Goal: Task Accomplishment & Management: Use online tool/utility

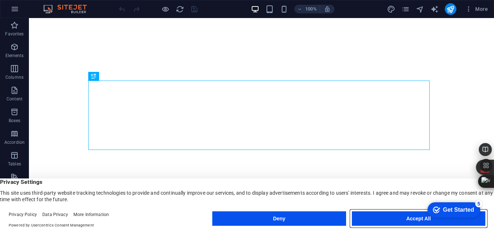
click at [365, 222] on button "Accept All" at bounding box center [419, 219] width 134 height 14
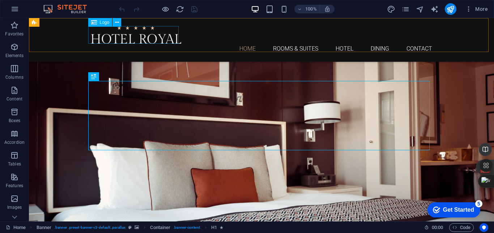
click at [157, 42] on div at bounding box center [262, 35] width 342 height 18
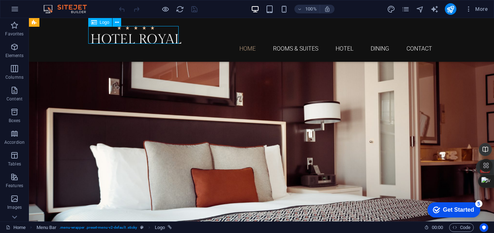
click at [158, 35] on div at bounding box center [262, 35] width 342 height 18
click at [120, 24] on button at bounding box center [117, 22] width 9 height 9
click at [115, 25] on icon at bounding box center [117, 23] width 4 height 8
click at [119, 24] on icon at bounding box center [117, 23] width 4 height 8
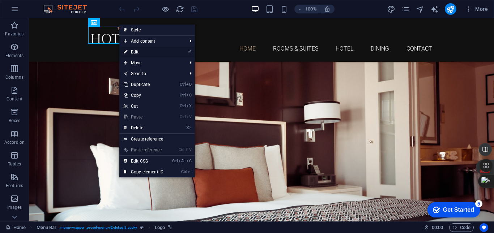
click at [137, 53] on link "⏎ Edit" at bounding box center [143, 52] width 49 height 11
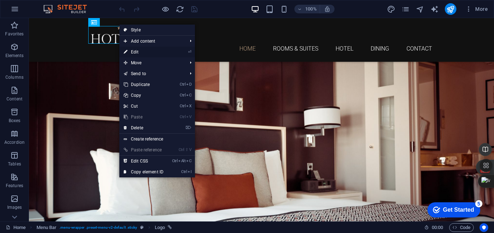
select select "px"
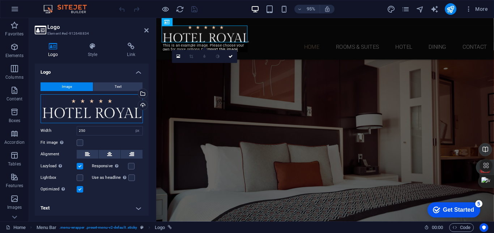
click at [89, 110] on div "Drag files here, click to choose files or select files from Files or our free s…" at bounding box center [92, 108] width 102 height 29
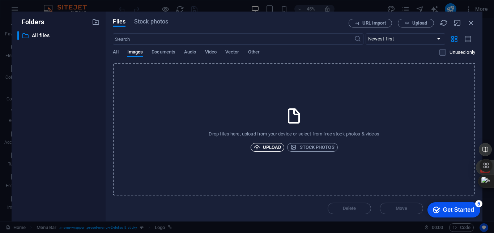
click at [262, 147] on span "Upload" at bounding box center [268, 147] width 28 height 9
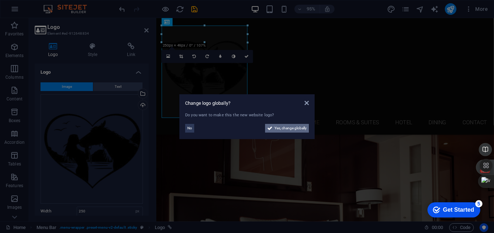
click at [282, 130] on span "Yes, change globally" at bounding box center [291, 128] width 32 height 9
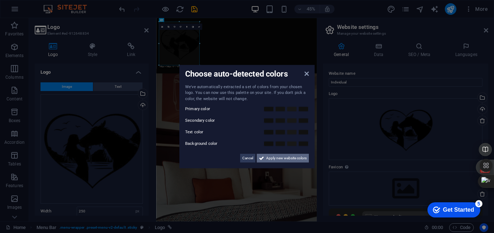
click at [265, 160] on button "Apply new website colors" at bounding box center [283, 158] width 52 height 9
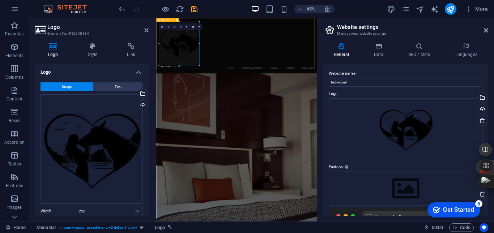
click at [301, 113] on div "Home Rooms & Suites Hotel Dining Contact" at bounding box center [334, 79] width 357 height 123
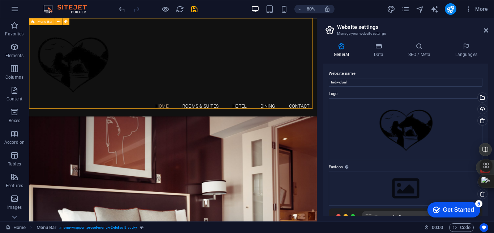
click at [245, 95] on div "Home Rooms & Suites Hotel Dining Contact" at bounding box center [209, 79] width 360 height 123
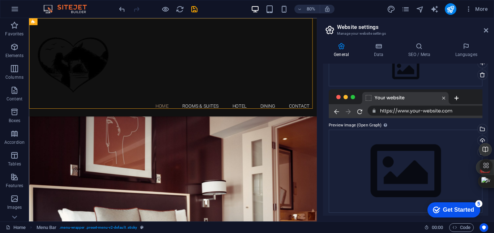
scroll to position [122, 0]
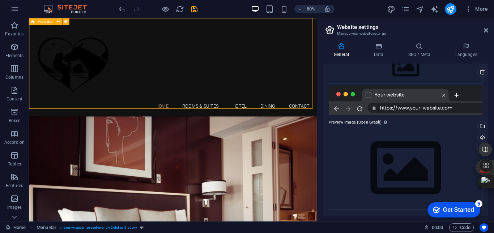
click at [261, 58] on div "Home Rooms & Suites Hotel Dining Contact" at bounding box center [209, 79] width 360 height 123
click at [162, 46] on div "Home Rooms & Suites Hotel Dining Contact" at bounding box center [209, 79] width 360 height 123
click at [66, 22] on icon at bounding box center [65, 21] width 3 height 6
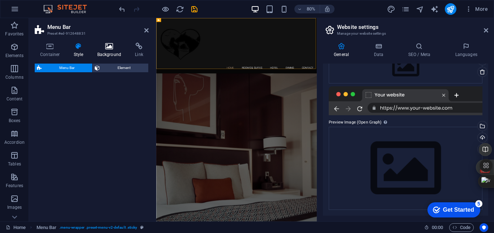
select select "rem"
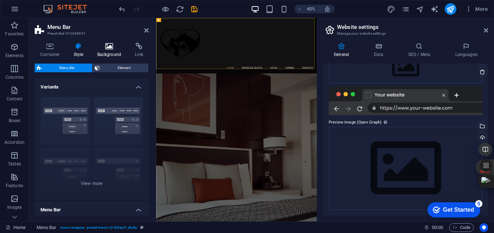
click at [110, 51] on h4 "Background" at bounding box center [111, 50] width 38 height 15
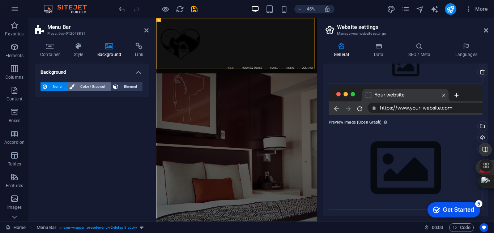
click at [92, 89] on span "Color / Gradient" at bounding box center [93, 87] width 32 height 9
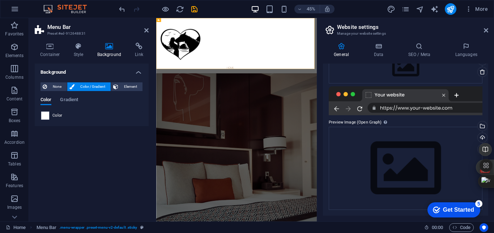
click at [45, 115] on span at bounding box center [45, 116] width 8 height 8
type input "#ffffff"
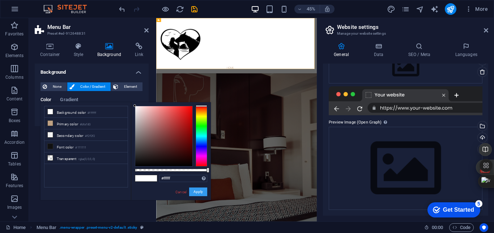
click at [198, 192] on button "Apply" at bounding box center [198, 192] width 18 height 9
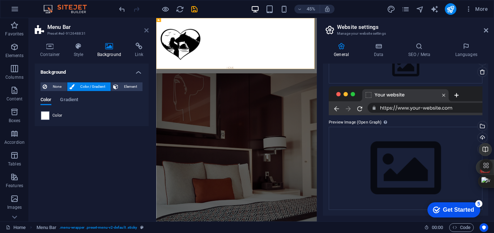
click at [147, 30] on icon at bounding box center [146, 31] width 4 height 6
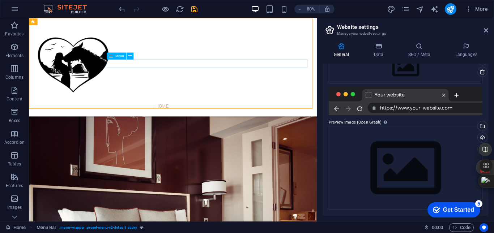
click at [191, 123] on nav "Home Rooms & Suites Hotel Dining Contact" at bounding box center [209, 128] width 342 height 10
click at [130, 55] on icon at bounding box center [130, 56] width 3 height 6
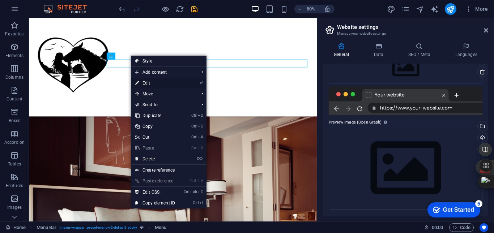
click at [148, 82] on link "⏎ Edit" at bounding box center [155, 83] width 49 height 11
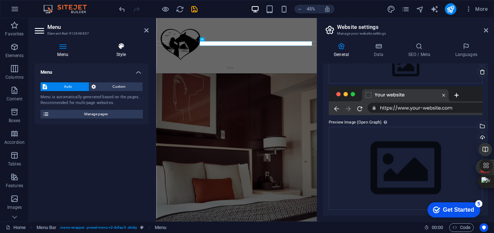
click at [127, 55] on h4 "Style" at bounding box center [121, 50] width 55 height 15
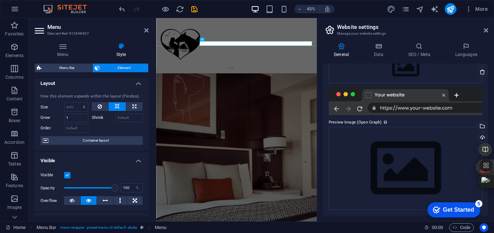
scroll to position [0, 0]
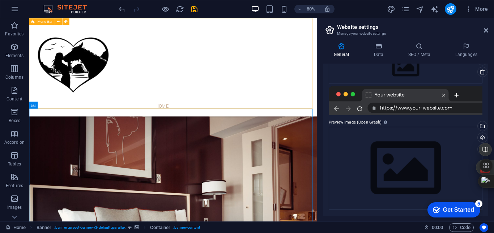
click at [163, 88] on div "Home Rooms & Suites Hotel Dining Contact" at bounding box center [209, 79] width 360 height 123
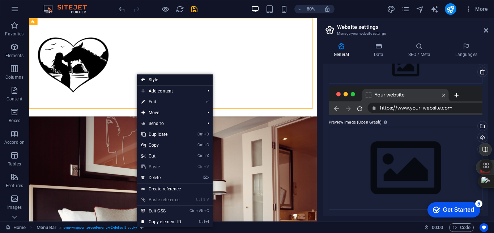
click at [174, 80] on link "Style" at bounding box center [175, 80] width 76 height 11
select select "rem"
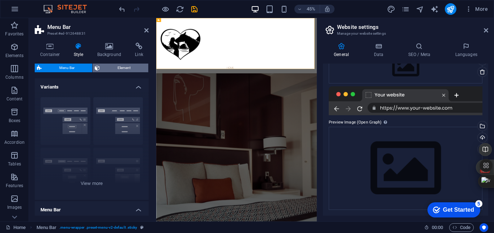
click at [119, 70] on span "Element" at bounding box center [124, 68] width 44 height 9
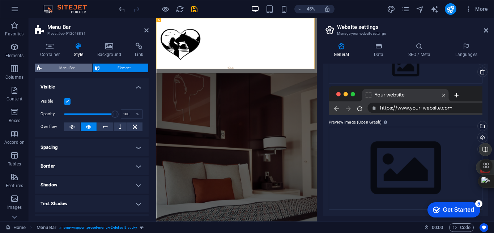
click at [73, 67] on span "Menu Bar" at bounding box center [67, 68] width 46 height 9
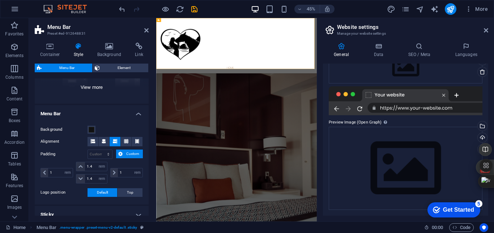
scroll to position [63, 0]
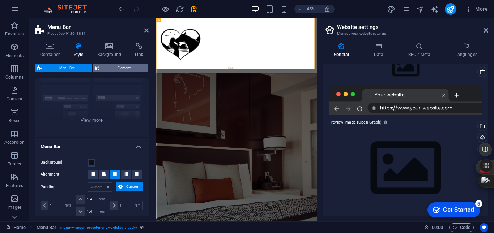
click at [120, 68] on span "Element" at bounding box center [124, 68] width 44 height 9
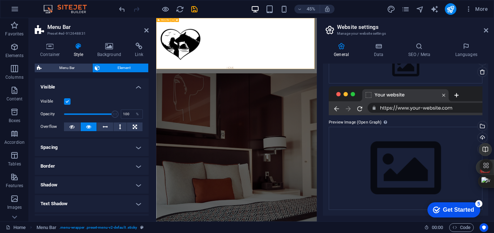
click at [329, 100] on div "Home Rooms & Suites Hotel Dining Contact" at bounding box center [334, 79] width 357 height 123
click at [146, 30] on icon at bounding box center [146, 31] width 4 height 6
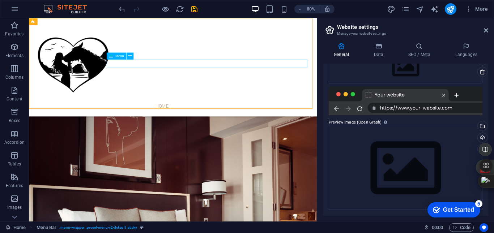
click at [180, 123] on nav "Home Rooms & Suites Hotel Dining Contact" at bounding box center [209, 128] width 342 height 10
click at [132, 56] on icon at bounding box center [130, 56] width 3 height 6
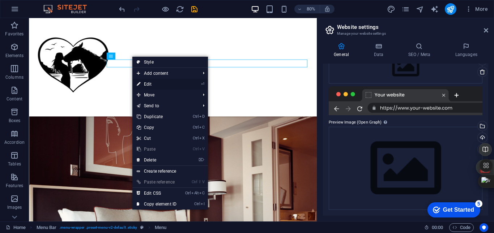
click at [148, 85] on link "⏎ Edit" at bounding box center [156, 84] width 49 height 11
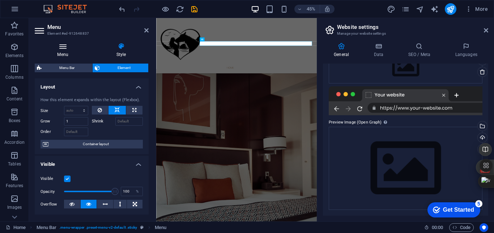
click at [61, 51] on h4 "Menu" at bounding box center [64, 50] width 59 height 15
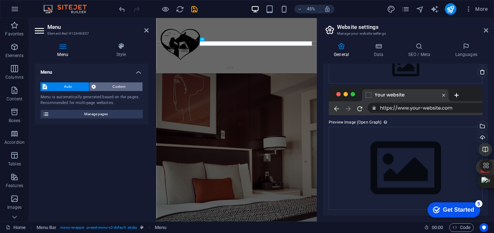
click at [113, 85] on span "Custom" at bounding box center [119, 87] width 43 height 9
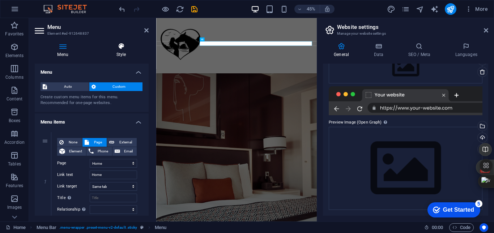
click at [121, 48] on icon at bounding box center [121, 46] width 55 height 7
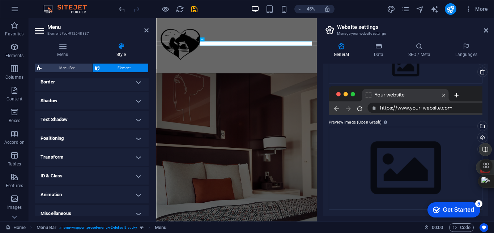
scroll to position [168, 0]
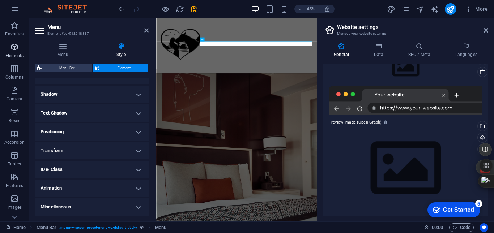
click at [10, 49] on icon "button" at bounding box center [14, 47] width 9 height 9
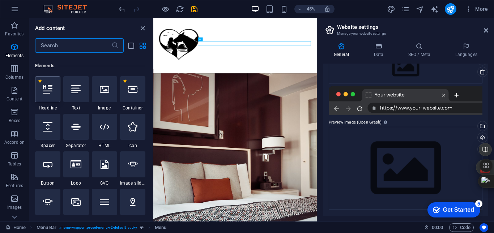
scroll to position [77, 0]
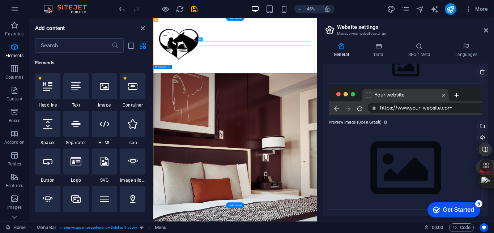
click at [143, 30] on icon "close panel" at bounding box center [143, 28] width 8 height 8
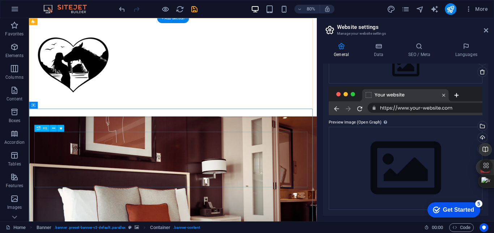
scroll to position [72, 0]
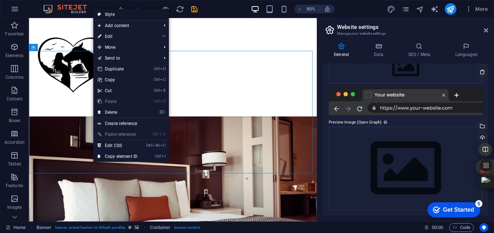
click at [146, 16] on link "Style" at bounding box center [131, 14] width 76 height 11
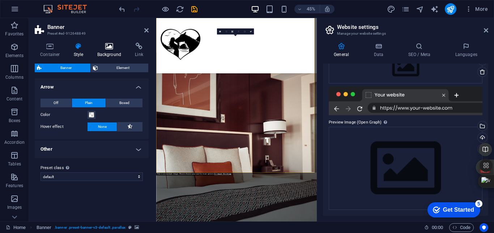
click at [111, 47] on icon at bounding box center [109, 46] width 35 height 7
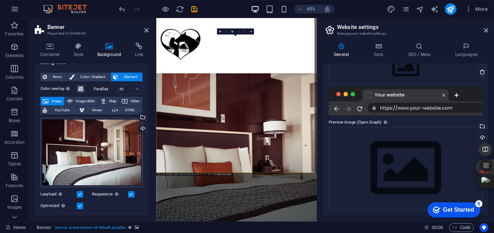
scroll to position [0, 0]
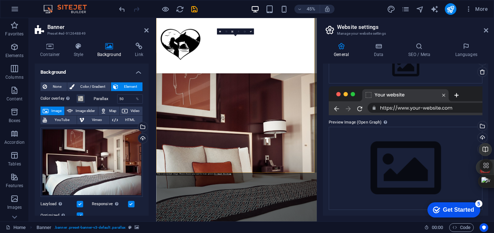
click at [56, 111] on span "Image" at bounding box center [57, 111] width 12 height 9
click at [141, 138] on div "Upload" at bounding box center [142, 139] width 11 height 11
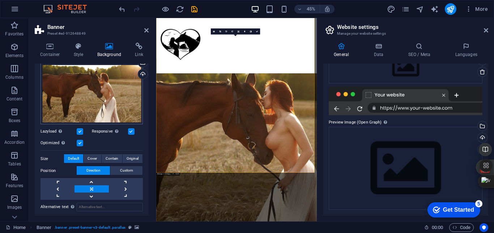
scroll to position [72, 0]
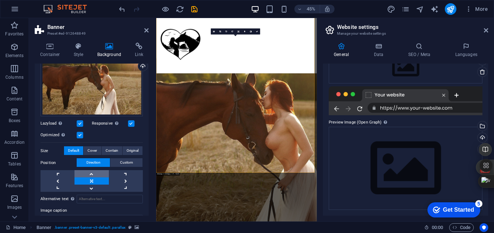
click at [91, 173] on link at bounding box center [92, 173] width 34 height 7
click at [93, 151] on span "Cover" at bounding box center [92, 151] width 9 height 9
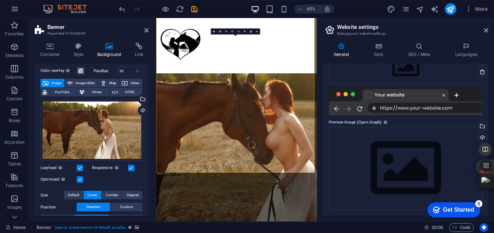
scroll to position [0, 0]
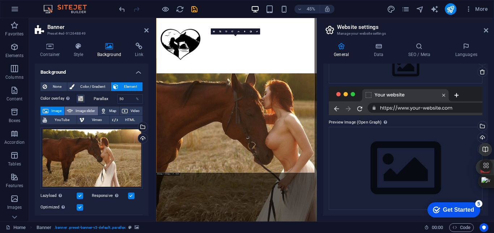
click at [77, 110] on span "Image slider" at bounding box center [85, 111] width 21 height 9
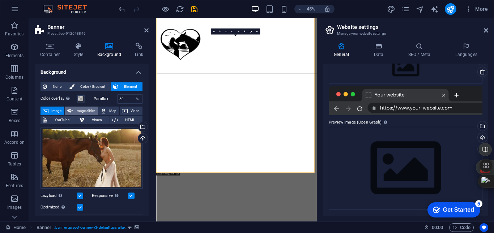
select select "ms"
select select "s"
select select "progressive"
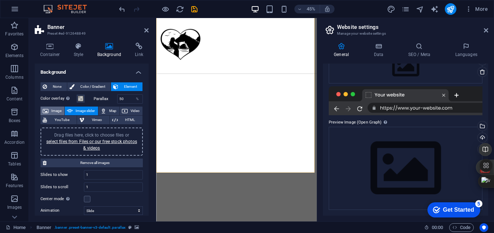
click at [50, 109] on button "Image" at bounding box center [53, 111] width 24 height 9
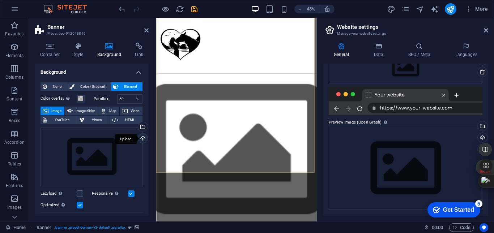
click at [139, 139] on div "Upload" at bounding box center [142, 139] width 11 height 11
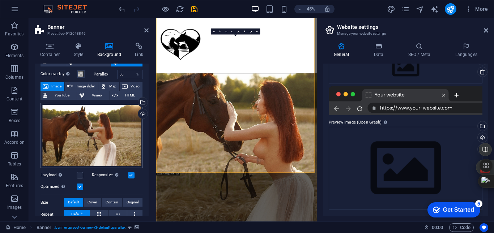
scroll to position [36, 0]
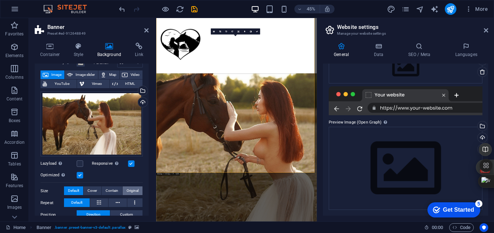
click at [128, 190] on span "Original" at bounding box center [133, 191] width 12 height 9
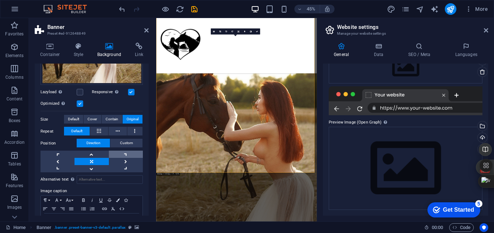
scroll to position [109, 0]
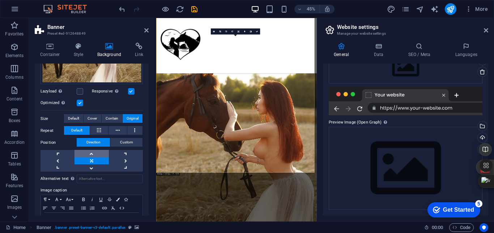
click at [87, 153] on link at bounding box center [92, 153] width 34 height 7
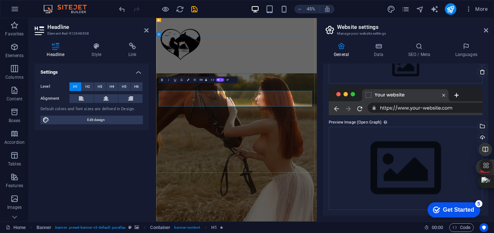
scroll to position [72, 0]
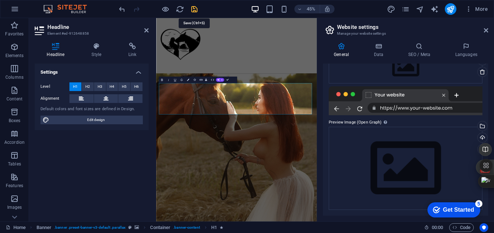
click at [196, 11] on icon "save" at bounding box center [194, 9] width 8 height 8
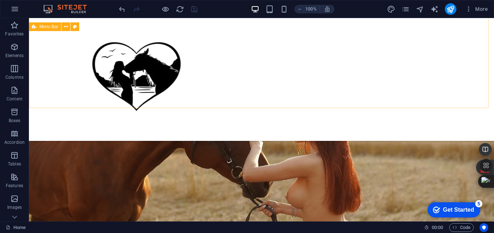
scroll to position [0, 0]
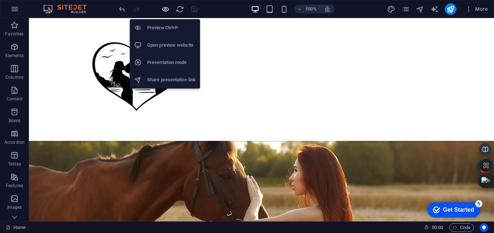
click at [166, 12] on icon "button" at bounding box center [165, 9] width 8 height 8
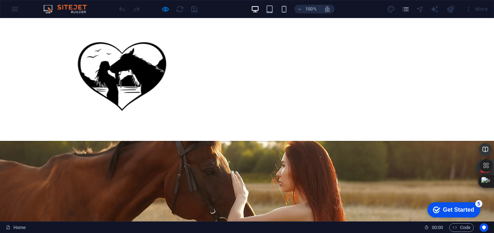
click at [16, 13] on div "100% More" at bounding box center [247, 8] width 494 height 17
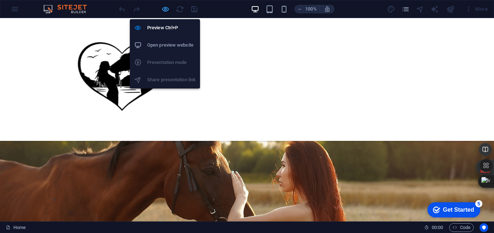
click at [168, 12] on icon "button" at bounding box center [165, 9] width 8 height 8
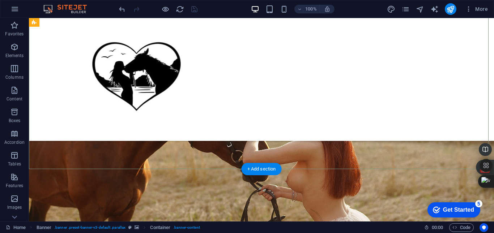
scroll to position [145, 0]
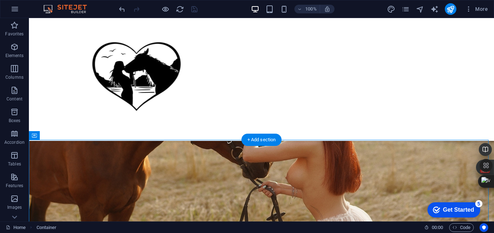
drag, startPoint x: 76, startPoint y: 151, endPoint x: 49, endPoint y: 147, distance: 28.1
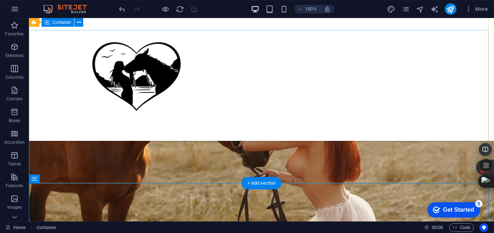
scroll to position [0, 0]
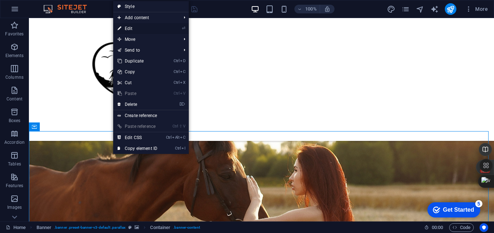
click at [136, 29] on link "⏎ Edit" at bounding box center [137, 28] width 49 height 11
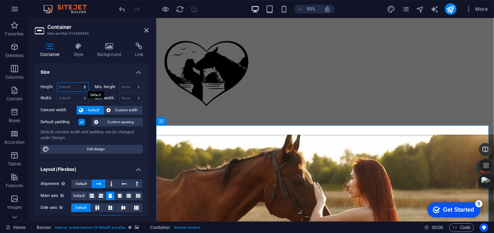
click at [85, 89] on select "Default px rem % vh vw" at bounding box center [72, 87] width 31 height 9
drag, startPoint x: 104, startPoint y: 55, endPoint x: 100, endPoint y: 56, distance: 3.7
click at [100, 56] on h4 "Background" at bounding box center [111, 50] width 38 height 15
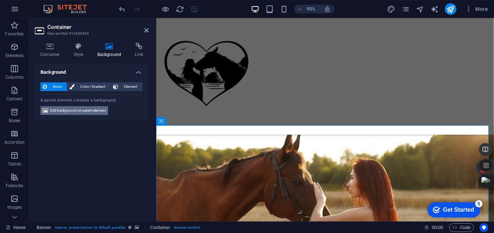
click at [73, 111] on span "Edit background on parent element" at bounding box center [78, 110] width 56 height 9
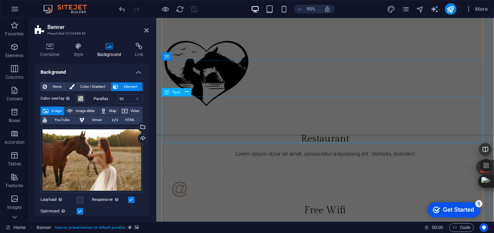
scroll to position [1448, 0]
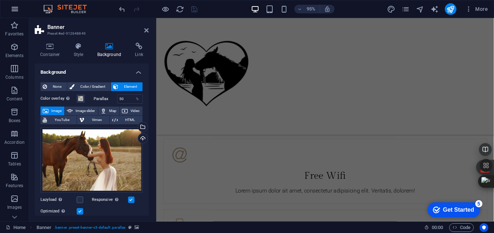
click at [11, 9] on icon "button" at bounding box center [14, 9] width 9 height 9
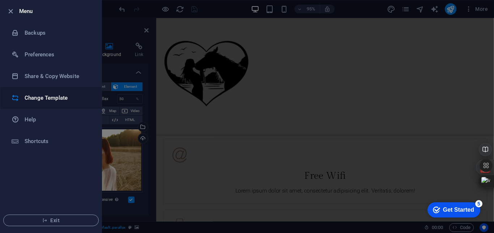
click at [53, 95] on h6 "Change Template" at bounding box center [58, 98] width 67 height 9
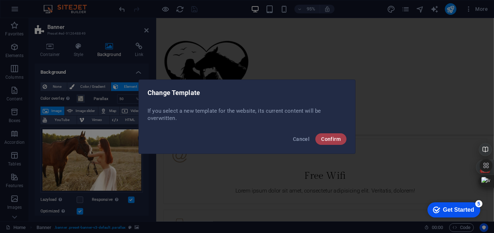
click at [328, 144] on button "Confirm" at bounding box center [331, 140] width 31 height 12
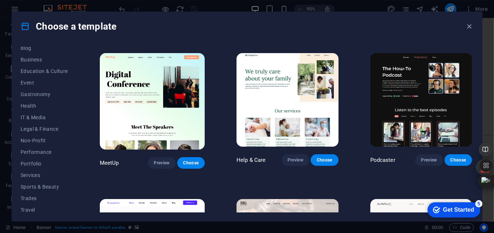
scroll to position [123, 0]
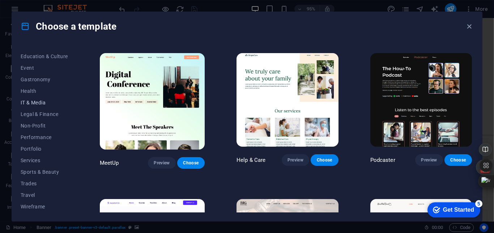
click at [30, 103] on span "IT & Media" at bounding box center [44, 103] width 47 height 6
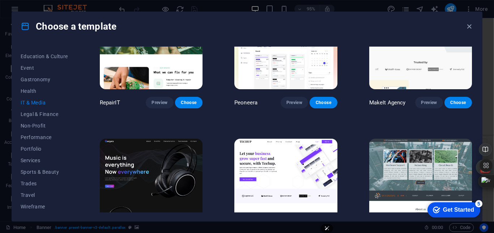
scroll to position [0, 0]
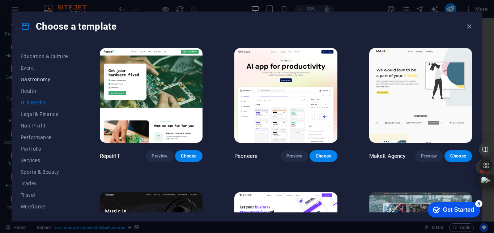
click at [36, 80] on span "Gastronomy" at bounding box center [44, 80] width 47 height 6
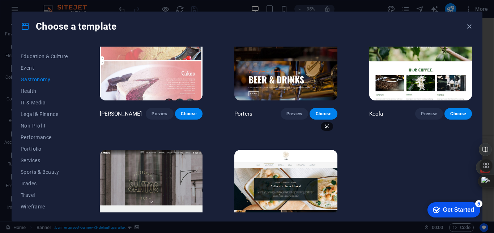
scroll to position [652, 0]
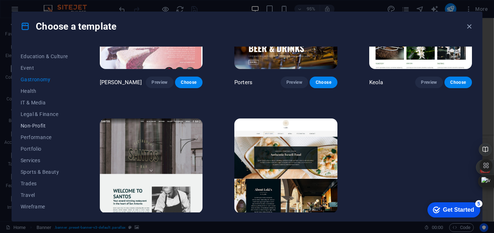
click at [34, 129] on span "Non-Profit" at bounding box center [44, 126] width 47 height 6
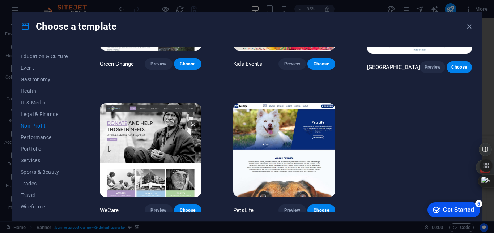
scroll to position [95, 0]
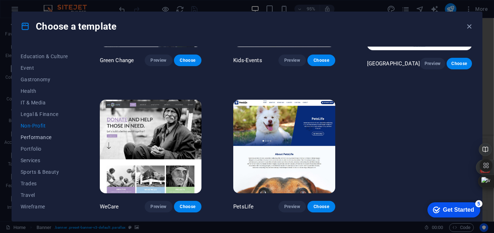
click at [34, 135] on span "Performance" at bounding box center [44, 138] width 47 height 6
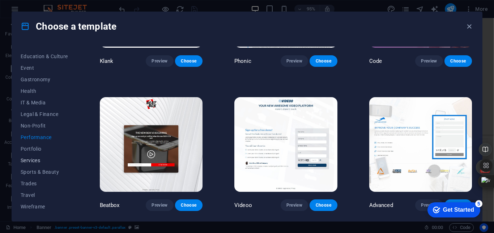
click at [29, 159] on span "Services" at bounding box center [44, 161] width 47 height 6
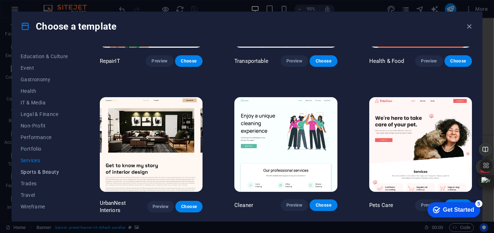
click at [28, 171] on span "Sports & Beauty" at bounding box center [44, 172] width 47 height 6
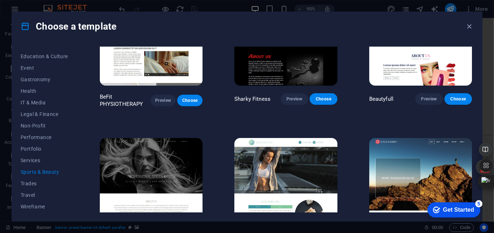
scroll to position [529, 0]
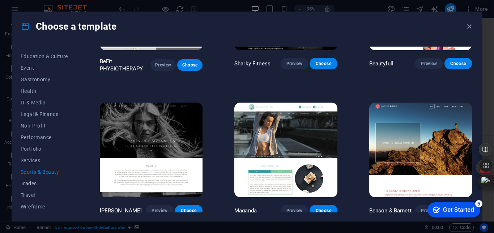
click at [37, 187] on button "Trades" at bounding box center [44, 184] width 47 height 12
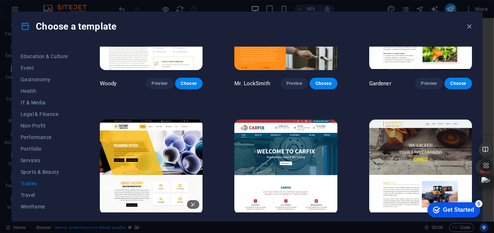
scroll to position [236, 0]
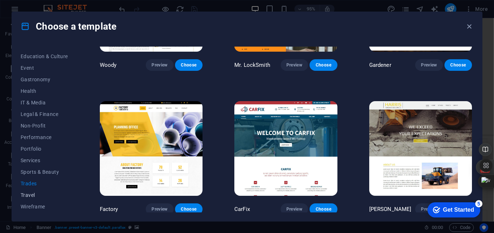
click at [35, 197] on span "Travel" at bounding box center [44, 196] width 47 height 6
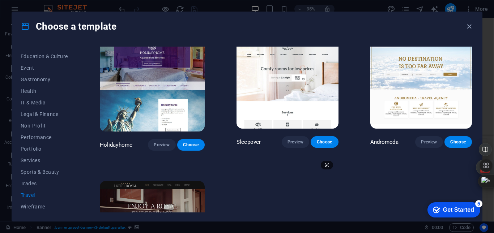
scroll to position [163, 0]
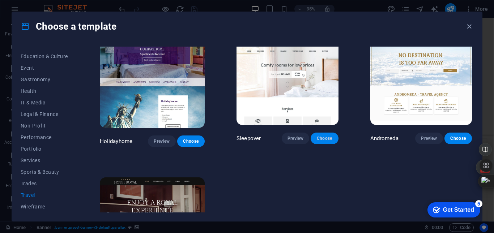
click at [329, 138] on span "Choose" at bounding box center [325, 139] width 16 height 6
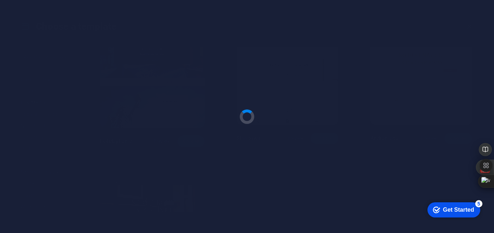
scroll to position [88, 0]
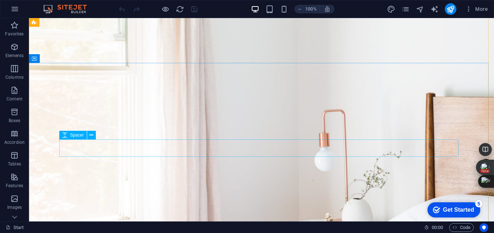
scroll to position [72, 0]
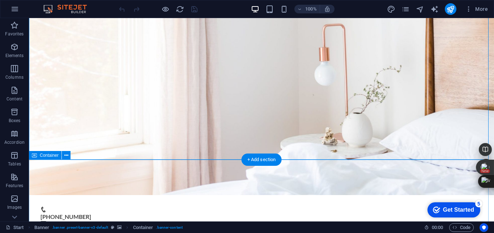
scroll to position [181, 0]
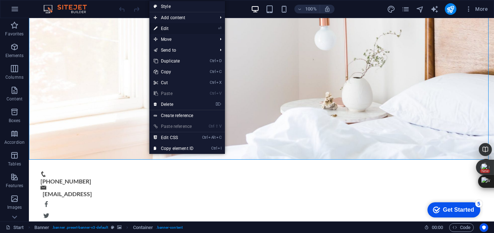
click at [197, 27] on link "⏎ Edit" at bounding box center [174, 28] width 49 height 11
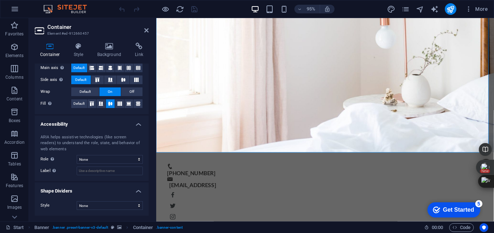
scroll to position [0, 0]
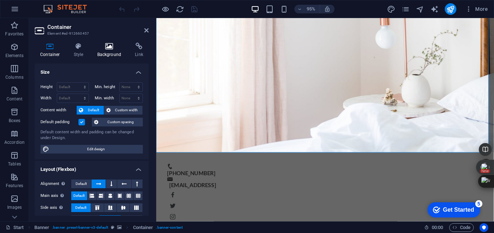
click at [110, 51] on h4 "Background" at bounding box center [111, 50] width 38 height 15
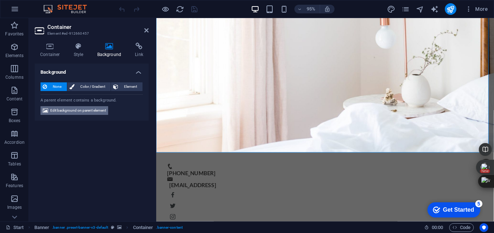
click at [83, 109] on span "Edit background on parent element" at bounding box center [78, 110] width 56 height 9
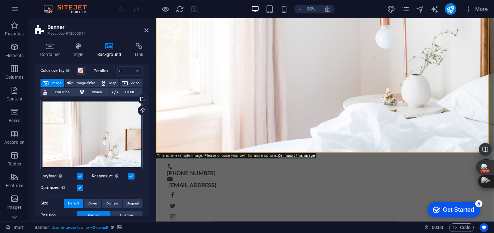
scroll to position [36, 0]
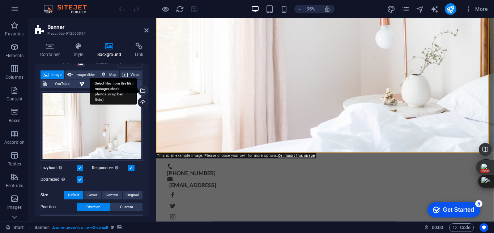
click at [141, 92] on div "Select files from the file manager, stock photos, or upload file(s)" at bounding box center [142, 91] width 11 height 11
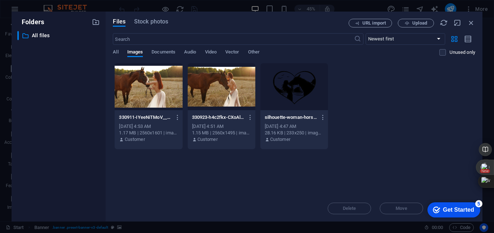
click at [207, 100] on div at bounding box center [222, 86] width 68 height 47
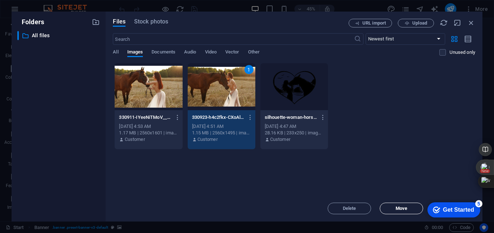
click at [412, 207] on span "Move" at bounding box center [401, 209] width 37 height 4
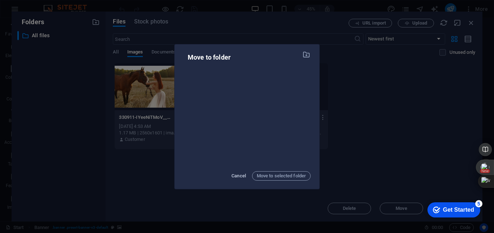
click at [241, 176] on span "Cancel" at bounding box center [239, 176] width 14 height 9
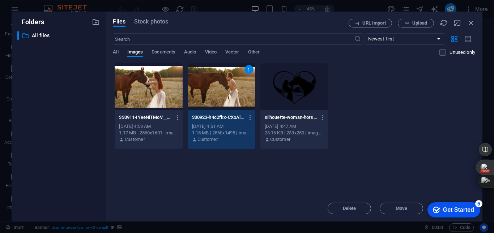
click at [438, 208] on icon "Get Started 5 items remaining, 0% complete" at bounding box center [436, 210] width 7 height 7
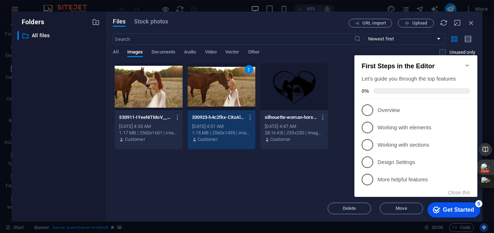
click at [468, 63] on icon "Minimize checklist" at bounding box center [468, 66] width 6 height 6
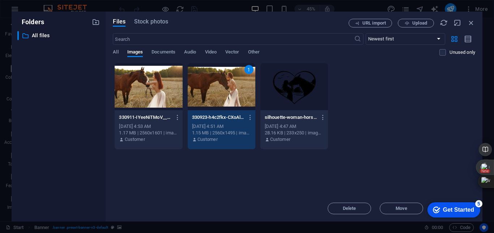
click at [189, 108] on div "1" at bounding box center [222, 86] width 68 height 47
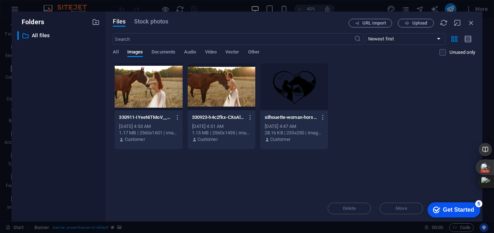
click at [189, 108] on div at bounding box center [222, 86] width 68 height 47
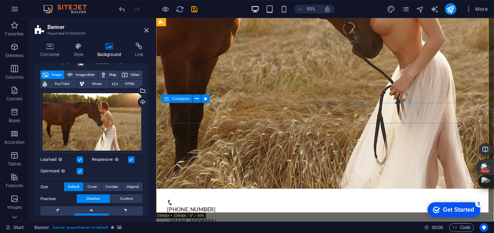
scroll to position [145, 0]
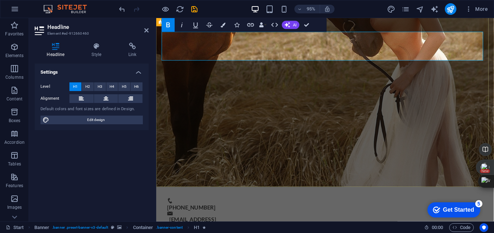
drag, startPoint x: 222, startPoint y: 42, endPoint x: 432, endPoint y: 61, distance: 210.8
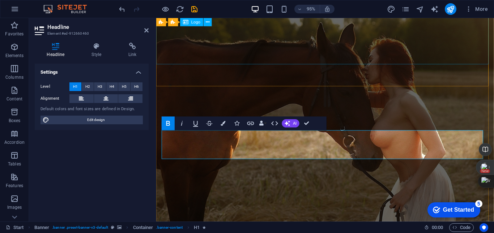
scroll to position [17, 0]
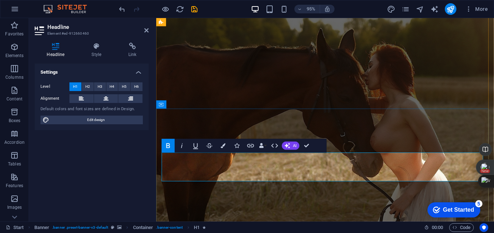
click at [97, 54] on h4 "Style" at bounding box center [98, 50] width 37 height 15
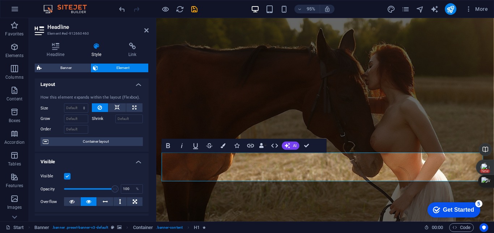
scroll to position [0, 0]
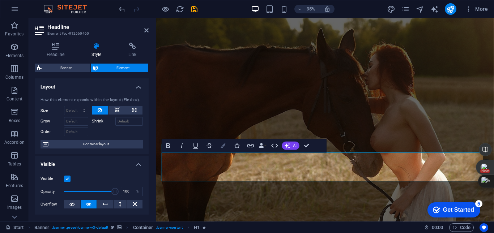
click at [224, 147] on icon "button" at bounding box center [223, 146] width 5 height 5
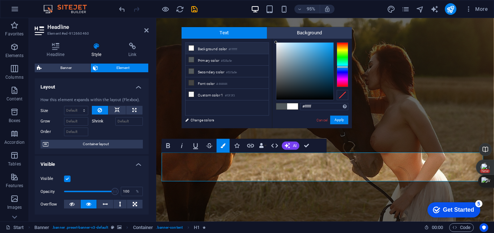
drag, startPoint x: 284, startPoint y: 43, endPoint x: 266, endPoint y: 41, distance: 17.5
click at [266, 41] on div "less Background color #ffffff Primary color #535a5e Secondary color #535a5e Fon…" at bounding box center [267, 84] width 170 height 90
click at [342, 121] on button "Apply" at bounding box center [339, 120] width 18 height 9
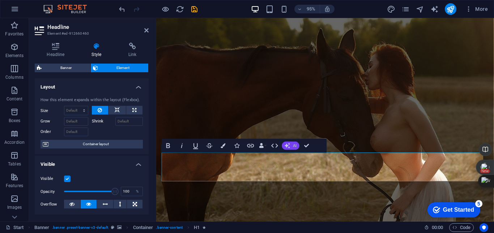
click at [289, 147] on icon "button" at bounding box center [287, 145] width 5 height 5
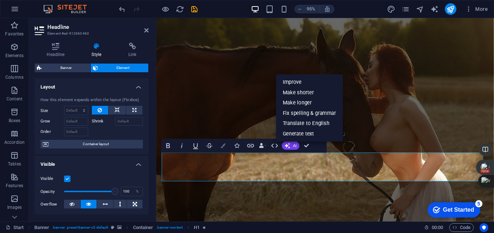
click at [224, 147] on icon "button" at bounding box center [223, 146] width 5 height 5
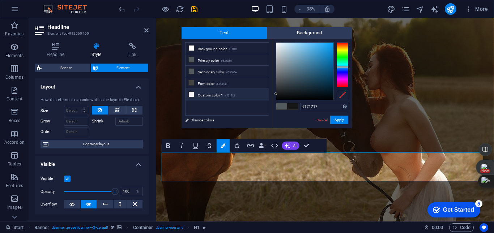
click at [190, 94] on icon at bounding box center [191, 94] width 5 height 5
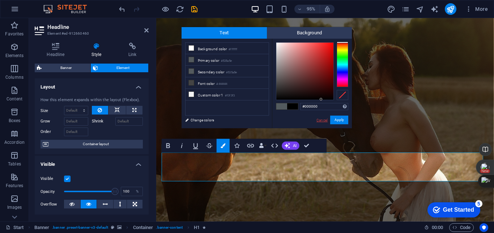
click at [321, 121] on link "Cancel" at bounding box center [322, 120] width 13 height 5
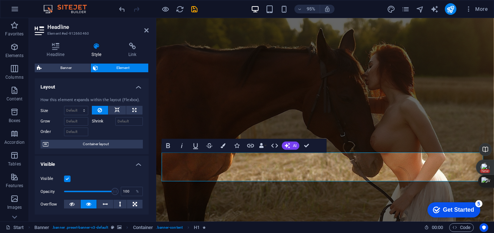
click at [170, 164] on div "H1 Banner Container Spacer H2 Container Spacer Scroll indicator Container Menu …" at bounding box center [325, 120] width 338 height 204
drag, startPoint x: 167, startPoint y: 172, endPoint x: 647, endPoint y: 191, distance: 481.1
click at [223, 146] on icon "button" at bounding box center [223, 146] width 5 height 5
type input "#535a5e"
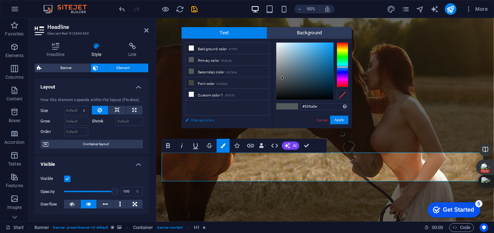
click at [208, 122] on link "Change colors" at bounding box center [224, 120] width 84 height 9
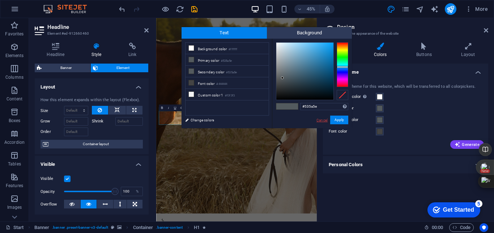
click at [323, 121] on link "Cancel" at bounding box center [322, 120] width 13 height 5
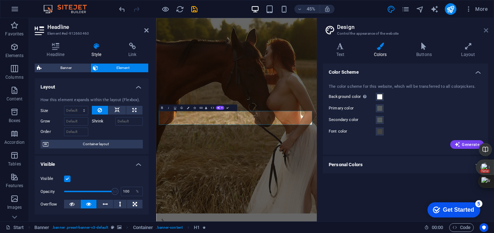
click at [488, 30] on icon at bounding box center [486, 31] width 4 height 6
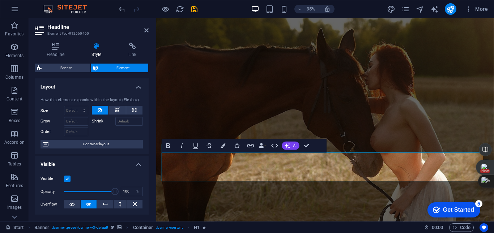
click at [99, 53] on h4 "Style" at bounding box center [98, 50] width 37 height 15
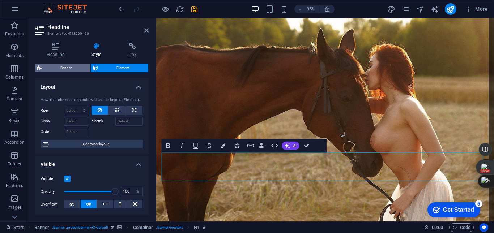
click at [55, 68] on span "Banner" at bounding box center [66, 68] width 45 height 9
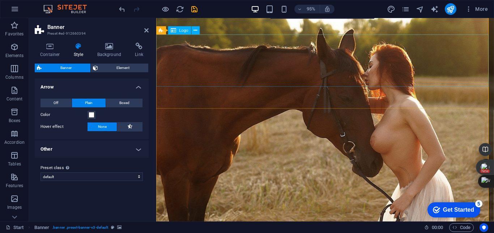
click at [197, 33] on icon at bounding box center [196, 30] width 4 height 7
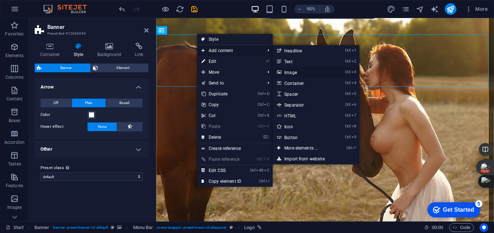
click at [290, 73] on link "Ctrl 3 Image" at bounding box center [303, 72] width 60 height 11
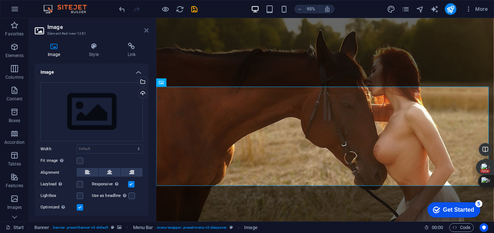
click at [148, 31] on icon at bounding box center [146, 31] width 4 height 6
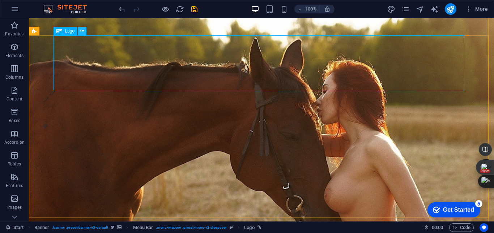
click at [83, 33] on icon at bounding box center [82, 32] width 4 height 8
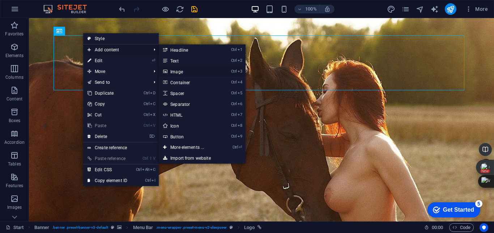
click at [170, 72] on link "Ctrl 3 Image" at bounding box center [189, 71] width 60 height 11
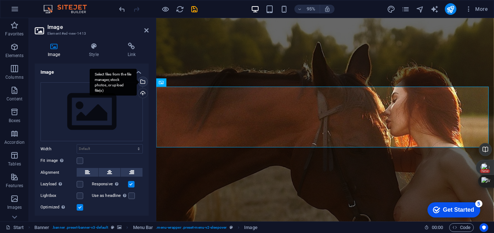
click at [141, 84] on div "Select files from the file manager, stock photos, or upload file(s)" at bounding box center [142, 82] width 11 height 11
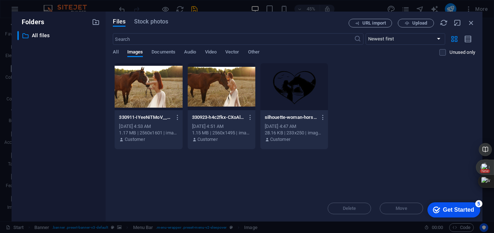
click at [285, 90] on div at bounding box center [295, 86] width 68 height 47
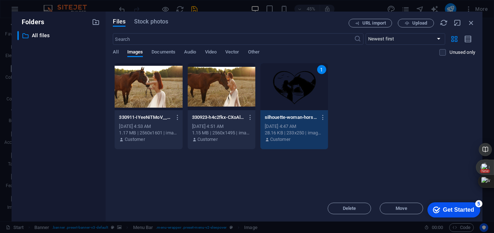
click at [443, 213] on div "Get Started" at bounding box center [458, 210] width 31 height 7
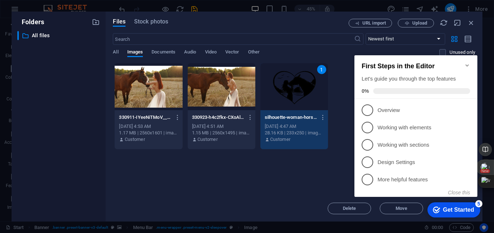
click at [466, 66] on h2 "First Steps in the Editor" at bounding box center [416, 67] width 109 height 8
click at [322, 118] on icon "button" at bounding box center [323, 117] width 7 height 7
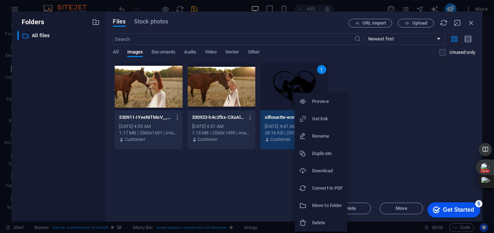
click at [402, 105] on div at bounding box center [247, 116] width 494 height 233
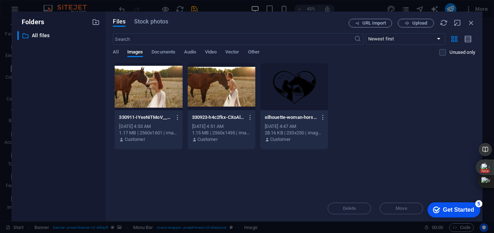
click at [295, 102] on div at bounding box center [295, 86] width 68 height 47
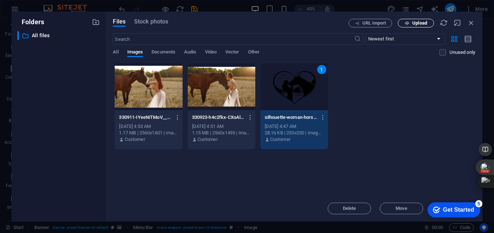
click at [418, 24] on span "Upload" at bounding box center [420, 23] width 15 height 4
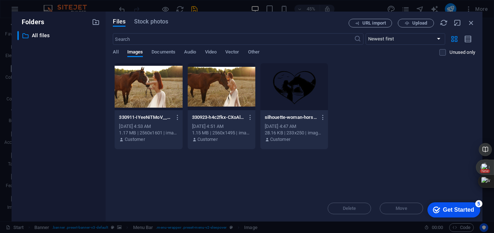
click at [315, 102] on div at bounding box center [295, 86] width 68 height 47
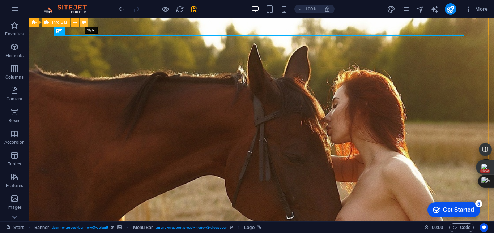
click at [83, 22] on icon at bounding box center [84, 23] width 4 height 8
select select "rem"
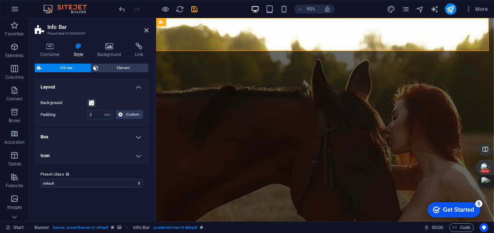
click at [143, 31] on header "Info Bar Preset #ed-912660397" at bounding box center [92, 27] width 114 height 19
click at [145, 29] on icon at bounding box center [146, 31] width 4 height 6
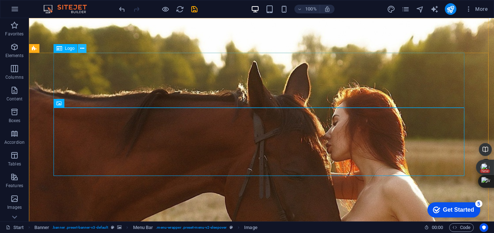
click at [81, 50] on icon at bounding box center [82, 49] width 4 height 8
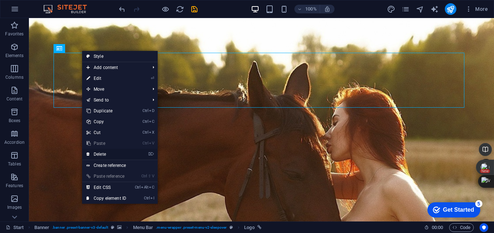
click at [104, 155] on link "⌦ Delete" at bounding box center [106, 154] width 49 height 11
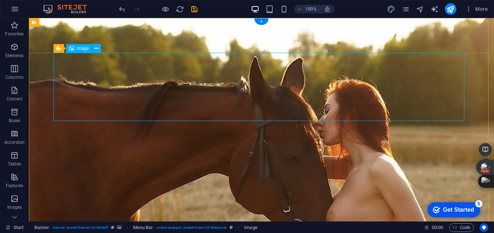
click at [81, 50] on button at bounding box center [84, 48] width 9 height 9
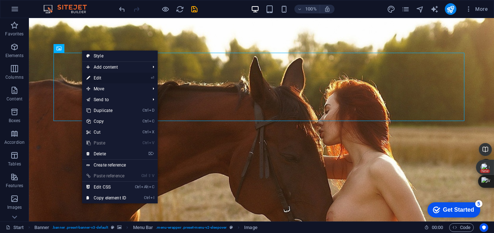
click at [101, 75] on link "⏎ Edit" at bounding box center [106, 78] width 49 height 11
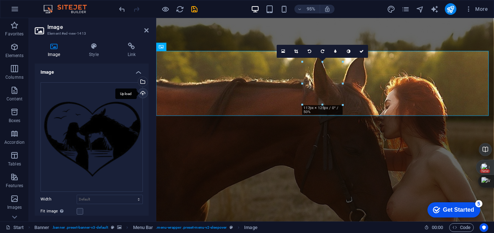
click at [142, 95] on div "Upload" at bounding box center [142, 94] width 11 height 11
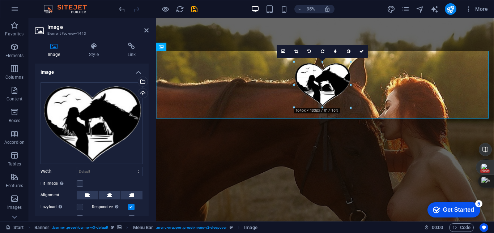
drag, startPoint x: 236, startPoint y: 199, endPoint x: 295, endPoint y: 89, distance: 124.7
type input "164"
select select "px"
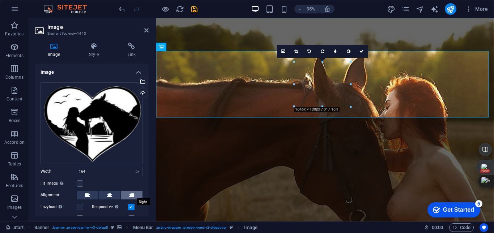
click at [123, 192] on button at bounding box center [132, 195] width 22 height 9
click at [197, 47] on icon at bounding box center [197, 46] width 4 height 7
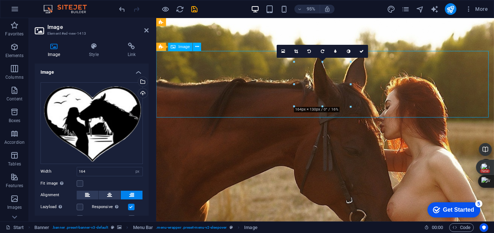
drag, startPoint x: 319, startPoint y: 88, endPoint x: 452, endPoint y: 92, distance: 132.9
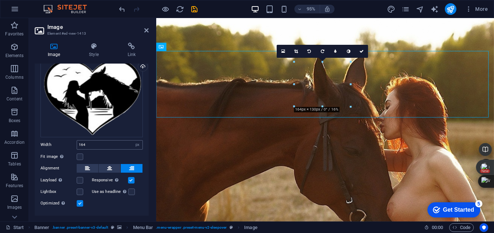
scroll to position [36, 0]
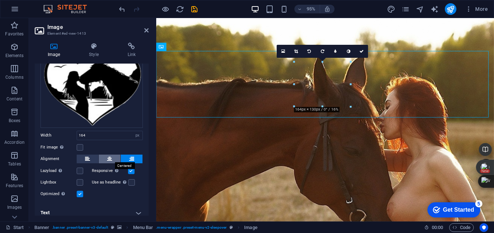
click at [111, 159] on icon at bounding box center [109, 159] width 5 height 9
click at [356, 53] on link at bounding box center [361, 51] width 13 height 13
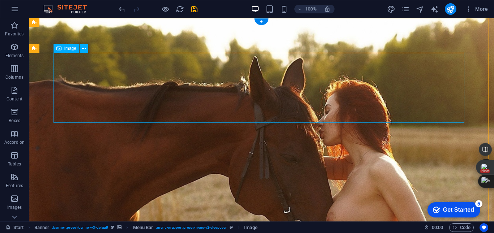
click at [60, 50] on icon at bounding box center [58, 48] width 5 height 9
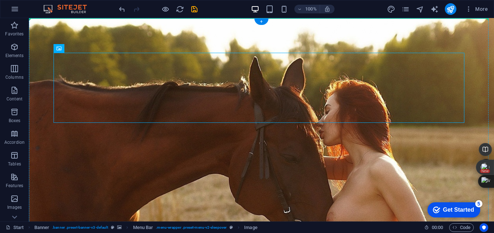
drag, startPoint x: 89, startPoint y: 66, endPoint x: 102, endPoint y: 52, distance: 18.4
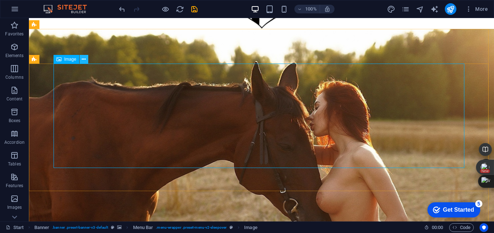
click at [82, 61] on icon at bounding box center [84, 60] width 4 height 8
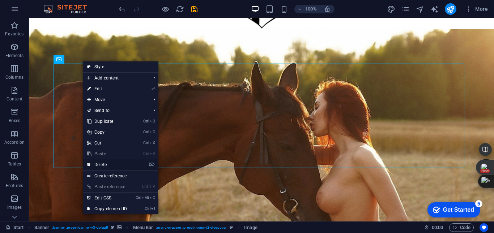
click at [92, 163] on link "⌦ Delete" at bounding box center [107, 165] width 49 height 11
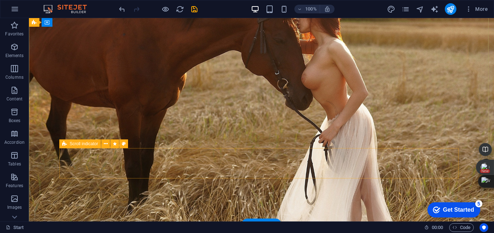
scroll to position [0, 0]
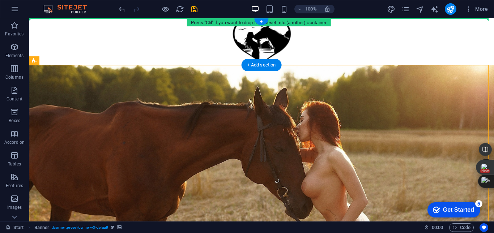
drag, startPoint x: 93, startPoint y: 79, endPoint x: 66, endPoint y: 37, distance: 49.4
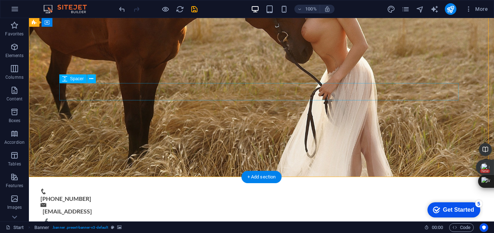
scroll to position [36, 0]
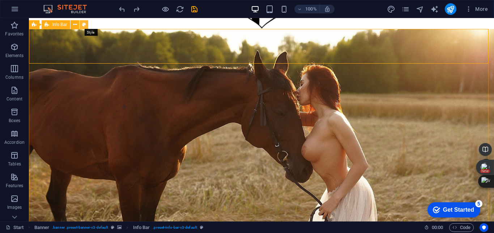
click at [82, 23] on icon at bounding box center [84, 25] width 4 height 8
select select "rem"
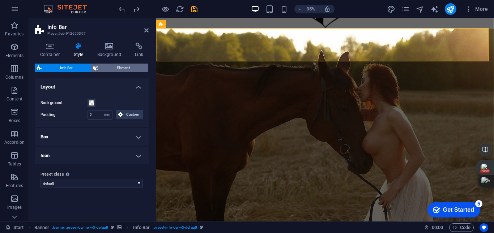
click at [111, 68] on span "Element" at bounding box center [124, 68] width 46 height 9
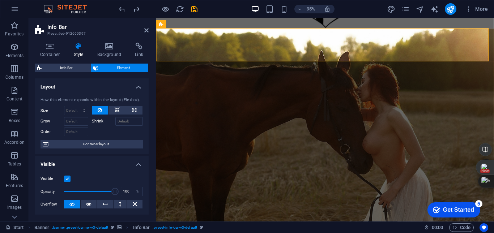
click at [75, 47] on icon at bounding box center [78, 46] width 21 height 7
click at [76, 48] on icon at bounding box center [78, 46] width 21 height 7
click at [13, 216] on icon at bounding box center [14, 217] width 10 height 10
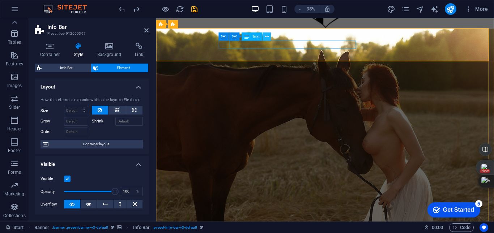
click at [267, 38] on icon at bounding box center [267, 36] width 4 height 7
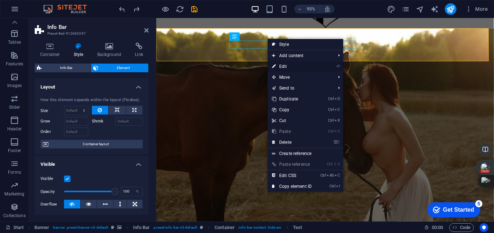
click at [279, 66] on link "⏎ Edit" at bounding box center [292, 66] width 49 height 11
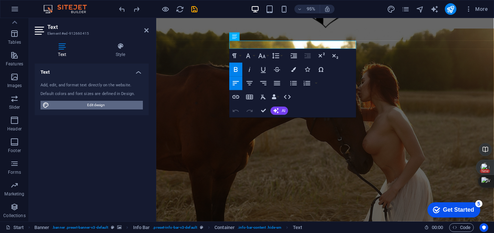
click at [125, 108] on span "Edit design" at bounding box center [95, 105] width 89 height 9
select select "px"
select select "300"
select select "px"
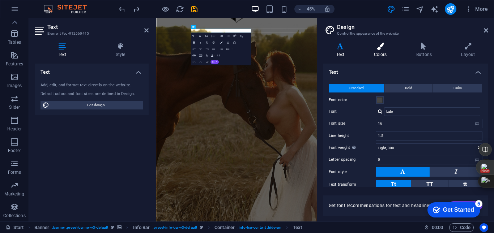
click at [380, 51] on h4 "Colors" at bounding box center [382, 50] width 42 height 15
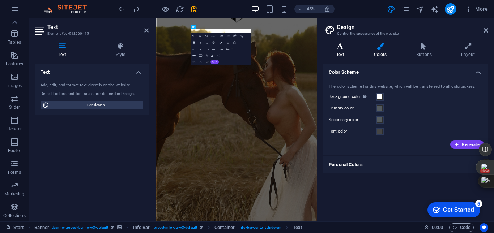
click at [342, 53] on h4 "Text" at bounding box center [342, 50] width 38 height 15
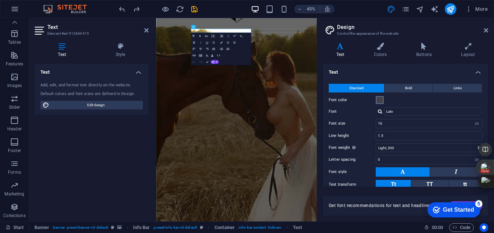
click at [379, 101] on span at bounding box center [380, 100] width 6 height 6
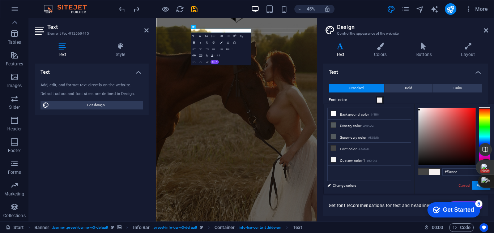
type input "#f1eded"
drag, startPoint x: 421, startPoint y: 117, endPoint x: 420, endPoint y: 111, distance: 6.2
click at [420, 111] on div at bounding box center [447, 136] width 57 height 57
click at [476, 187] on button "Apply" at bounding box center [482, 185] width 18 height 9
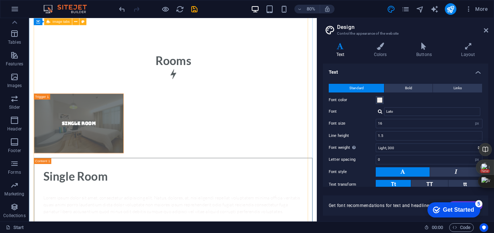
scroll to position [1882, 0]
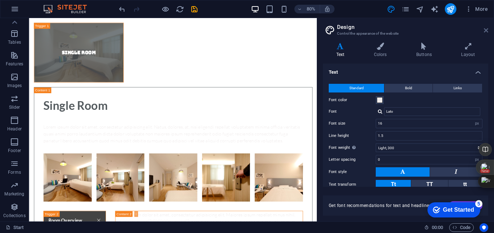
click at [485, 30] on icon at bounding box center [486, 31] width 4 height 6
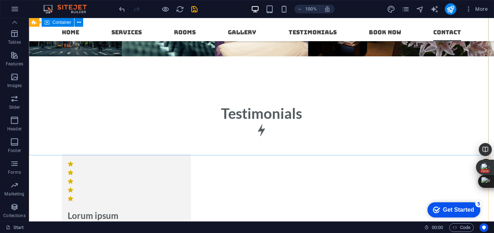
scroll to position [3172, 0]
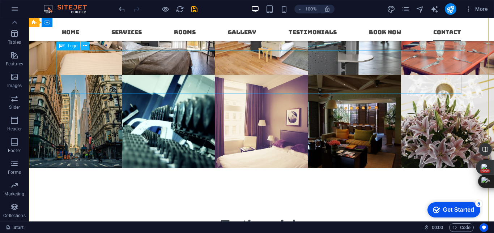
click at [87, 47] on icon at bounding box center [85, 46] width 4 height 8
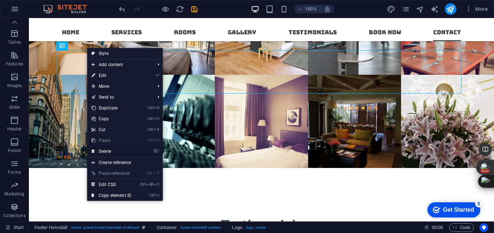
click at [99, 152] on link "⌦ Delete" at bounding box center [111, 151] width 49 height 11
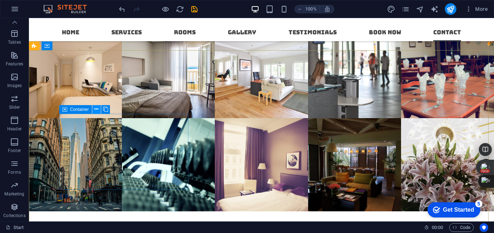
click at [97, 108] on icon at bounding box center [96, 110] width 4 height 8
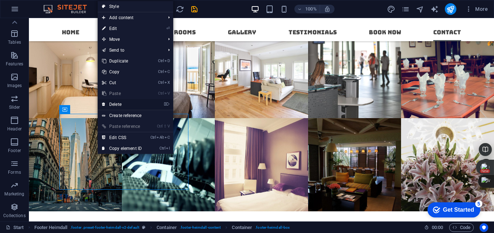
click at [112, 106] on link "⌦ Delete" at bounding box center [122, 104] width 49 height 11
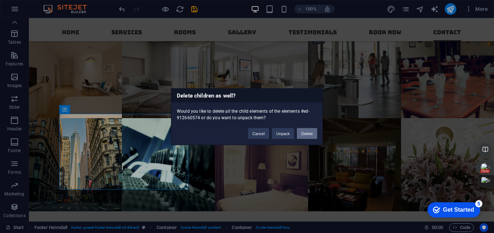
click at [306, 134] on button "Delete" at bounding box center [307, 133] width 20 height 11
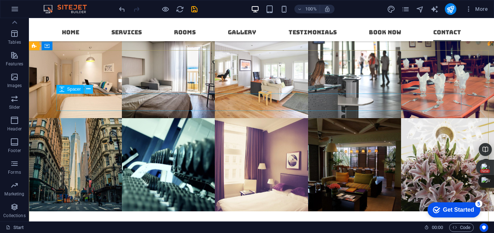
click at [88, 92] on icon at bounding box center [89, 89] width 4 height 8
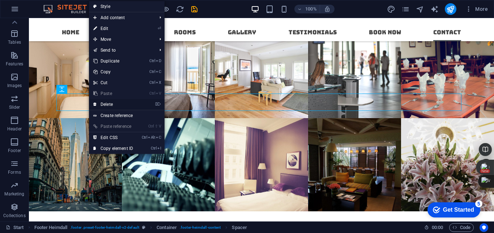
click at [94, 105] on icon at bounding box center [95, 104] width 4 height 11
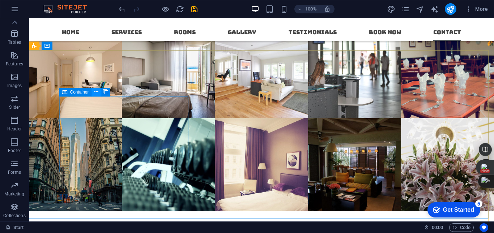
click at [96, 92] on icon at bounding box center [96, 92] width 4 height 8
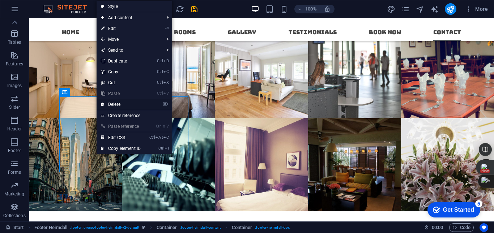
click at [103, 105] on icon at bounding box center [103, 104] width 4 height 11
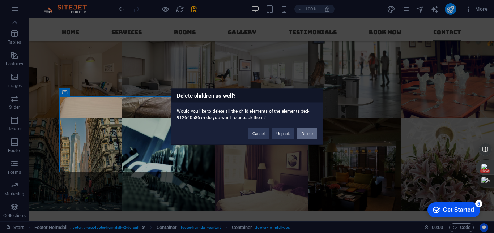
click at [310, 134] on button "Delete" at bounding box center [307, 133] width 20 height 11
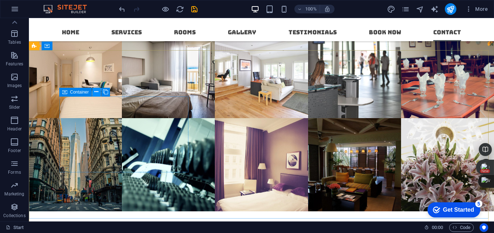
click at [96, 92] on icon at bounding box center [96, 92] width 4 height 8
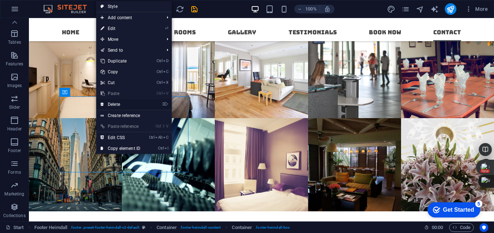
click at [113, 103] on link "⌦ Delete" at bounding box center [120, 104] width 49 height 11
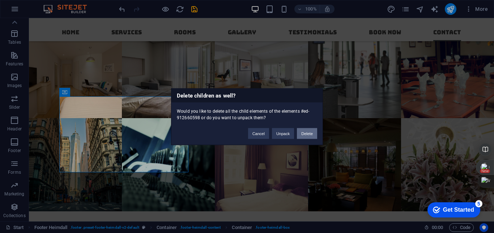
click at [304, 137] on button "Delete" at bounding box center [307, 133] width 20 height 11
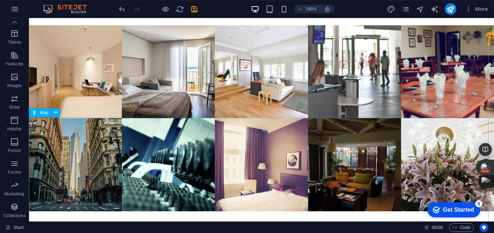
scroll to position [3226, 0]
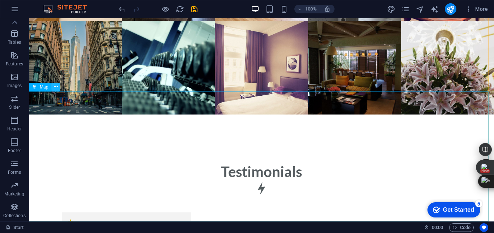
click at [56, 87] on icon at bounding box center [56, 87] width 4 height 8
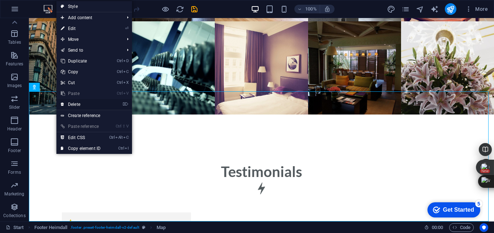
click at [66, 105] on link "⌦ Delete" at bounding box center [80, 104] width 49 height 11
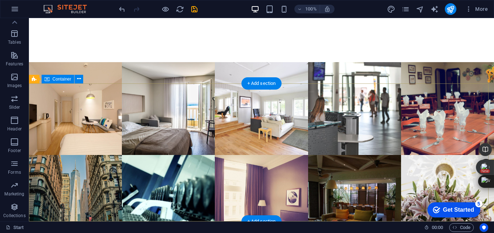
scroll to position [3096, 0]
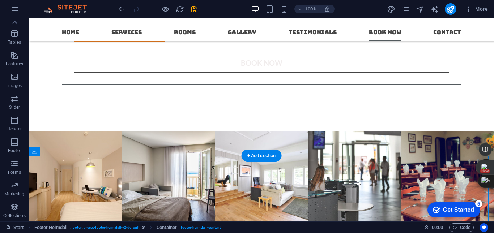
scroll to position [2987, 0]
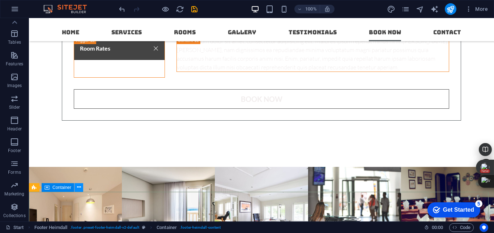
click at [78, 188] on icon at bounding box center [79, 188] width 4 height 8
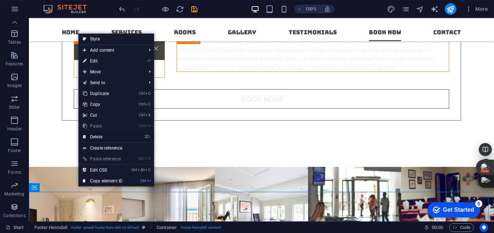
click at [95, 138] on link "⌦ Delete" at bounding box center [103, 137] width 49 height 11
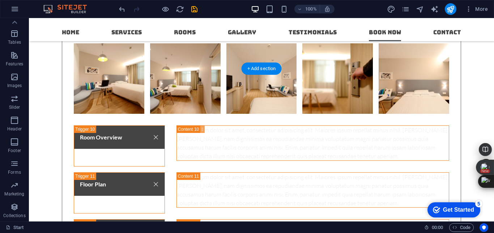
scroll to position [2770, 0]
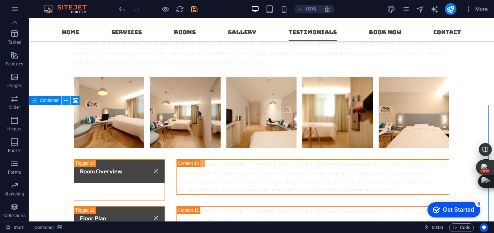
click at [65, 102] on icon at bounding box center [66, 101] width 4 height 8
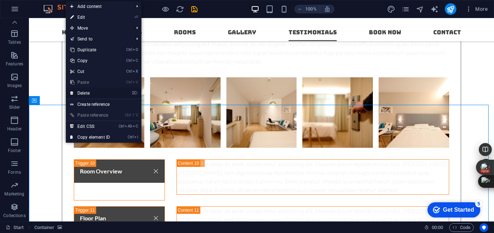
click at [92, 94] on link "⌦ Delete" at bounding box center [90, 93] width 49 height 11
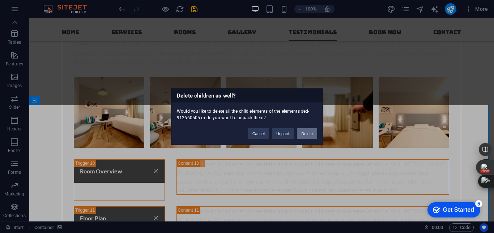
click at [303, 136] on button "Delete" at bounding box center [307, 133] width 20 height 11
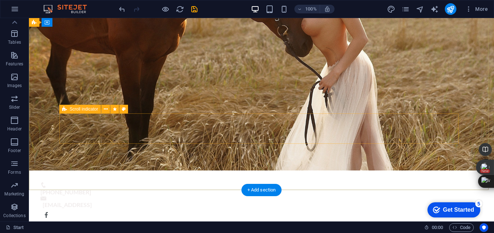
scroll to position [72, 0]
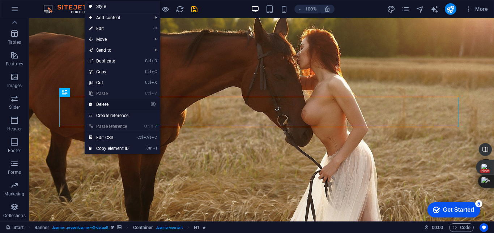
click at [96, 103] on link "⌦ Delete" at bounding box center [109, 104] width 49 height 11
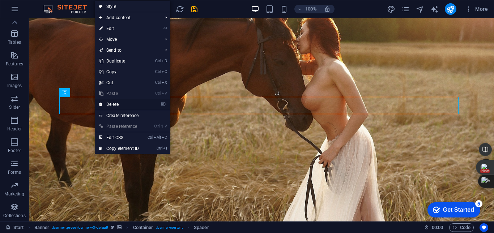
drag, startPoint x: 100, startPoint y: 103, endPoint x: 70, endPoint y: 85, distance: 34.9
click at [98, 104] on link "⌦ Delete" at bounding box center [119, 104] width 49 height 11
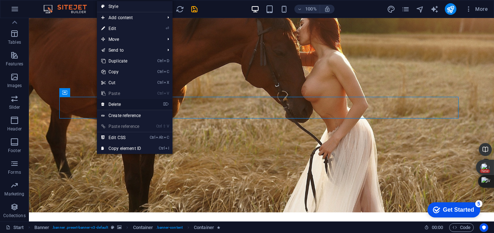
click at [108, 105] on link "⌦ Delete" at bounding box center [121, 104] width 49 height 11
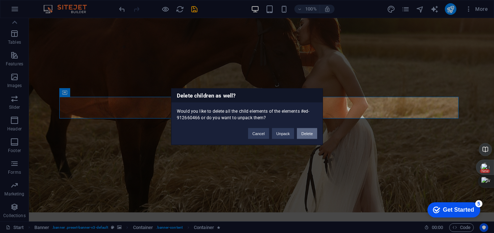
click at [304, 136] on button "Delete" at bounding box center [307, 133] width 20 height 11
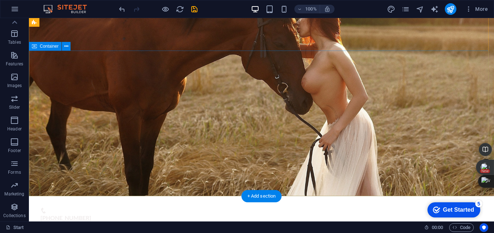
scroll to position [0, 0]
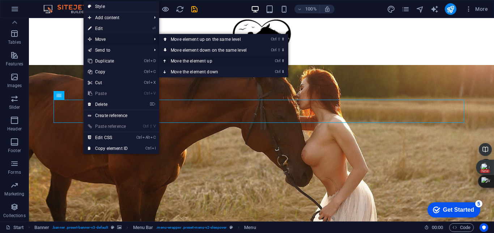
click at [185, 60] on link "Ctrl ⬆ Move the element up" at bounding box center [210, 61] width 102 height 11
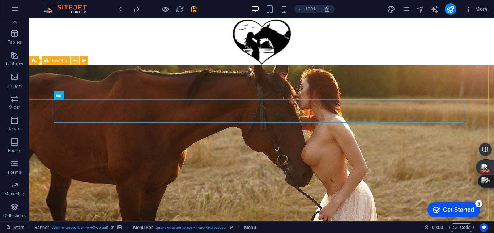
click at [76, 63] on icon at bounding box center [75, 61] width 4 height 8
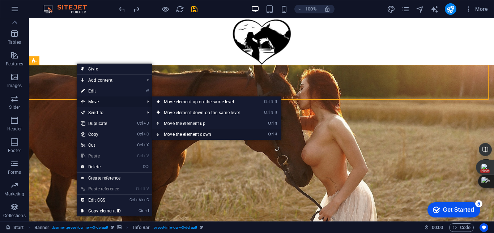
click at [169, 134] on link "Ctrl ⬇ Move the element down" at bounding box center [203, 134] width 102 height 11
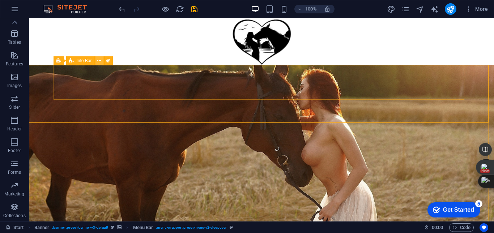
click at [97, 60] on icon at bounding box center [99, 61] width 4 height 8
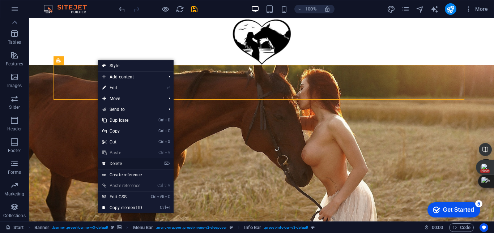
click at [112, 163] on link "⌦ Delete" at bounding box center [122, 164] width 49 height 11
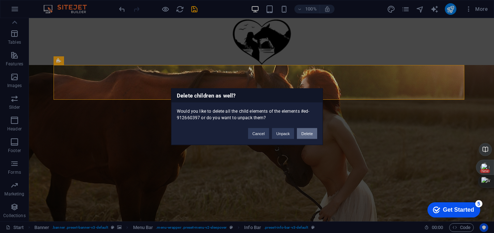
click at [306, 136] on button "Delete" at bounding box center [307, 133] width 20 height 11
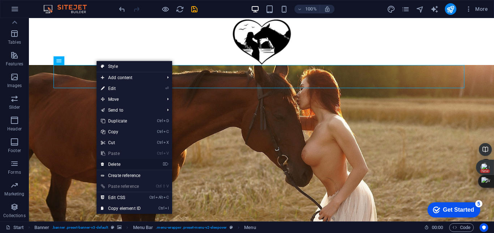
click at [108, 166] on link "⌦ Delete" at bounding box center [121, 164] width 49 height 11
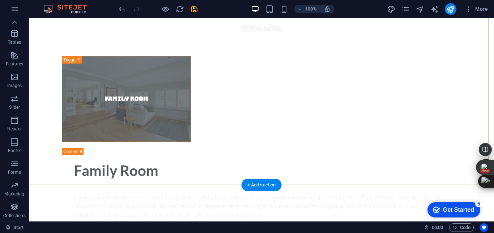
scroll to position [2462, 0]
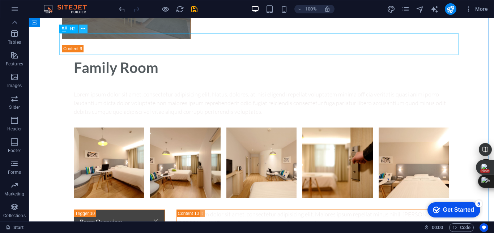
click at [85, 31] on icon at bounding box center [83, 29] width 4 height 8
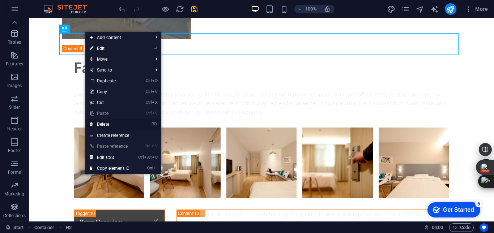
click at [100, 125] on link "⌦ Delete" at bounding box center [109, 124] width 49 height 11
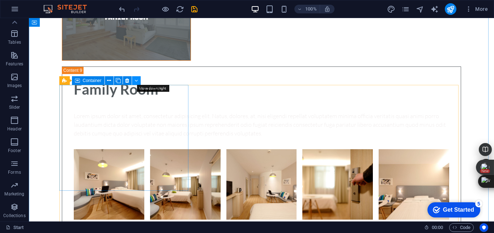
click at [135, 83] on icon at bounding box center [136, 81] width 3 height 8
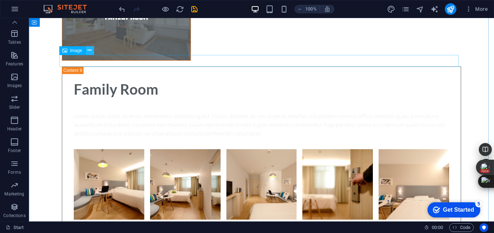
click at [90, 52] on icon at bounding box center [90, 51] width 4 height 8
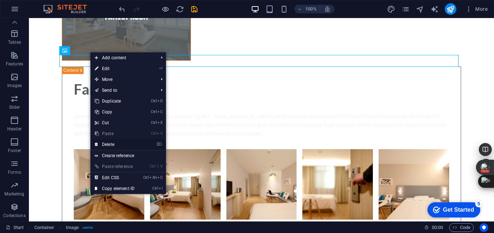
click at [107, 144] on link "⌦ Delete" at bounding box center [114, 144] width 49 height 11
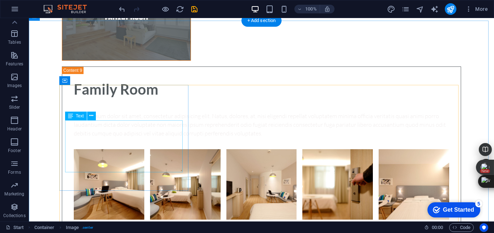
scroll to position [2428, 0]
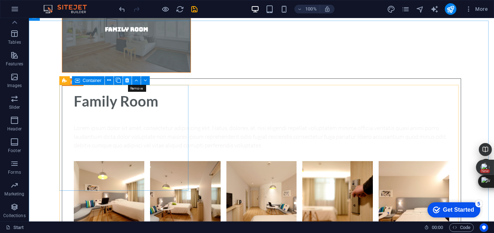
click at [126, 81] on icon at bounding box center [127, 81] width 4 height 8
click at [110, 80] on button at bounding box center [109, 80] width 9 height 9
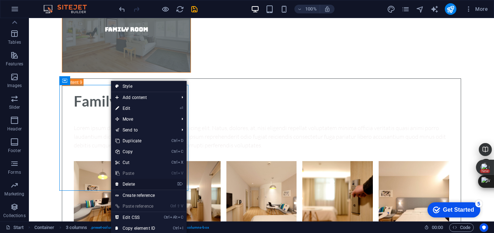
click at [130, 184] on link "⌦ Delete" at bounding box center [135, 184] width 49 height 11
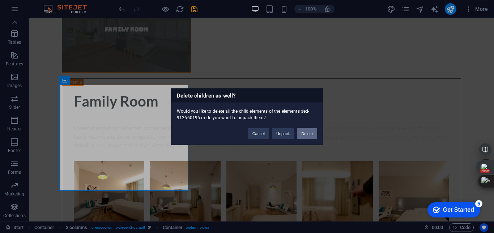
click at [307, 136] on button "Delete" at bounding box center [307, 133] width 20 height 11
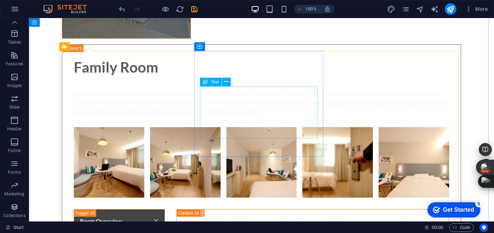
scroll to position [2426, 0]
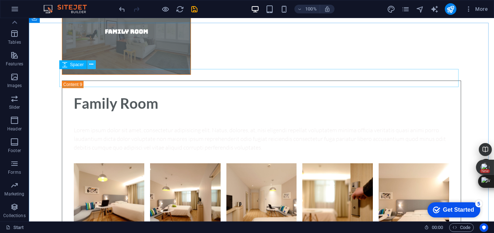
click at [90, 67] on icon at bounding box center [91, 65] width 4 height 8
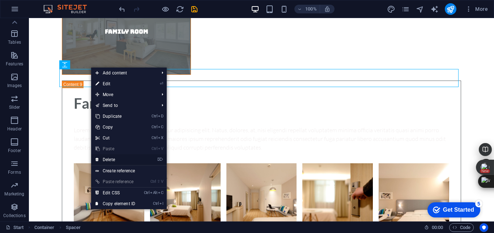
click at [108, 161] on link "⌦ Delete" at bounding box center [115, 160] width 49 height 11
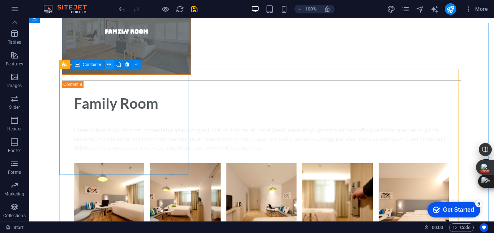
click at [111, 65] on icon at bounding box center [109, 65] width 4 height 8
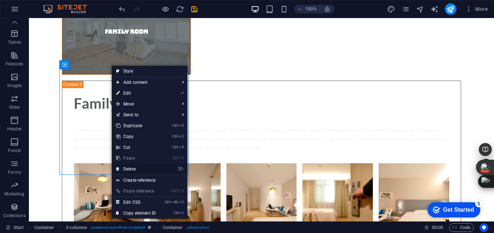
click at [123, 168] on link "⌦ Delete" at bounding box center [136, 169] width 49 height 11
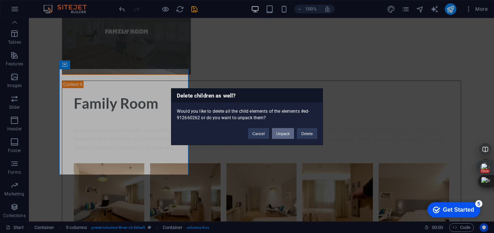
click at [281, 135] on button "Unpack" at bounding box center [283, 133] width 22 height 11
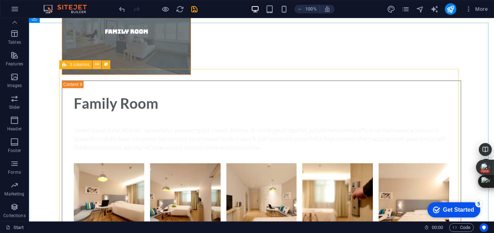
click at [96, 64] on icon at bounding box center [97, 65] width 4 height 8
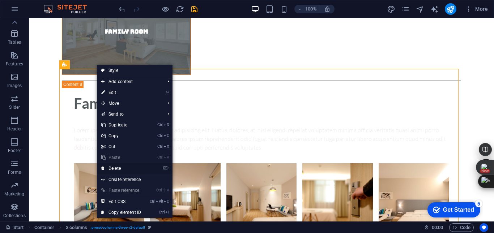
click at [117, 167] on link "⌦ Delete" at bounding box center [121, 168] width 49 height 11
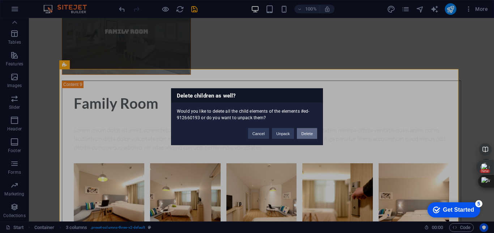
click at [304, 136] on button "Delete" at bounding box center [307, 133] width 20 height 11
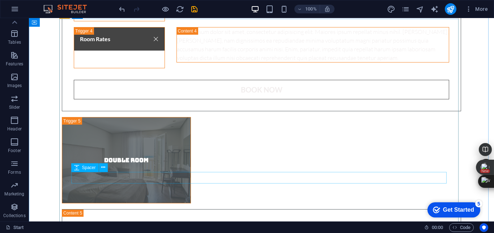
scroll to position [1770, 0]
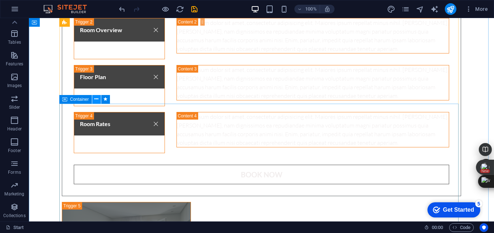
click at [98, 100] on icon at bounding box center [96, 100] width 4 height 8
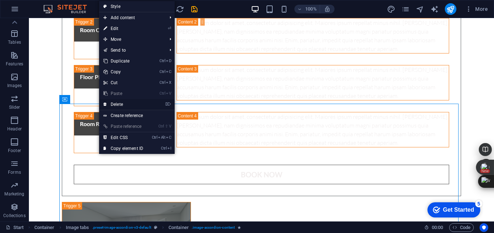
click at [111, 106] on link "⌦ Delete" at bounding box center [123, 104] width 49 height 11
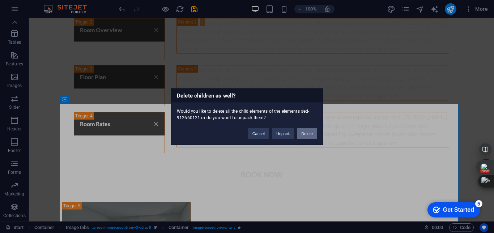
click at [310, 135] on button "Delete" at bounding box center [307, 133] width 20 height 11
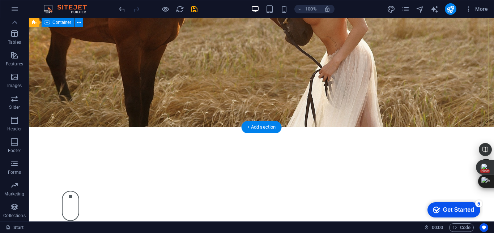
scroll to position [0, 0]
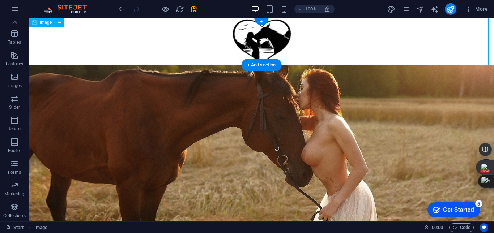
click at [231, 41] on figure at bounding box center [262, 41] width 466 height 47
drag, startPoint x: 247, startPoint y: 43, endPoint x: 157, endPoint y: 41, distance: 90.2
click at [157, 41] on figure at bounding box center [262, 41] width 466 height 47
click at [56, 23] on button at bounding box center [59, 22] width 9 height 9
click at [264, 40] on figure at bounding box center [262, 41] width 466 height 47
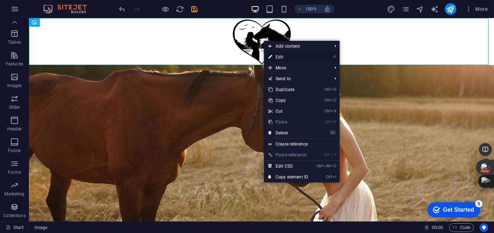
click at [272, 57] on icon at bounding box center [271, 57] width 4 height 11
select select "px"
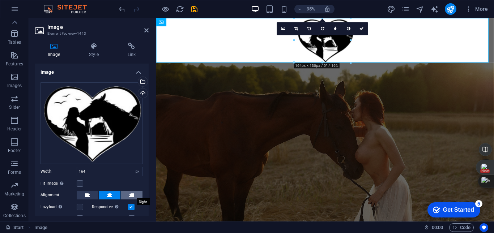
click at [131, 194] on icon at bounding box center [131, 195] width 5 height 9
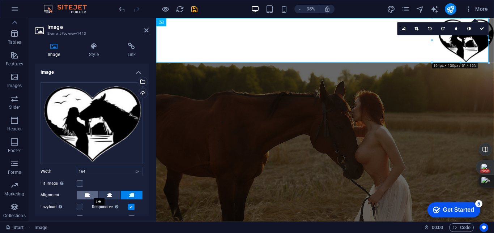
click at [87, 193] on icon at bounding box center [87, 195] width 5 height 9
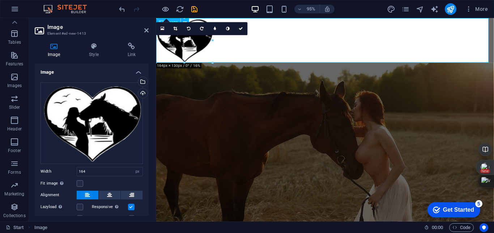
click at [292, 39] on figure at bounding box center [334, 41] width 356 height 47
click at [191, 8] on icon "save" at bounding box center [194, 9] width 8 height 8
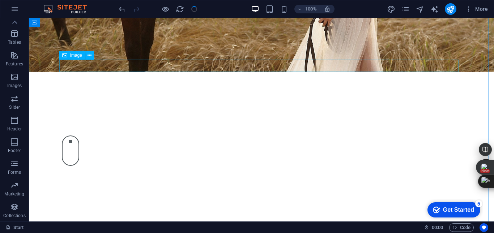
scroll to position [181, 0]
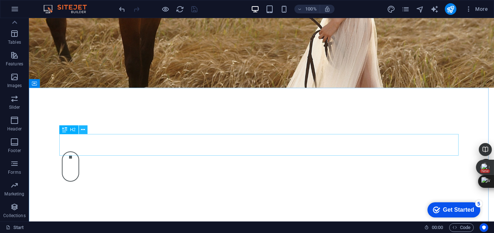
click at [82, 132] on icon at bounding box center [83, 130] width 4 height 8
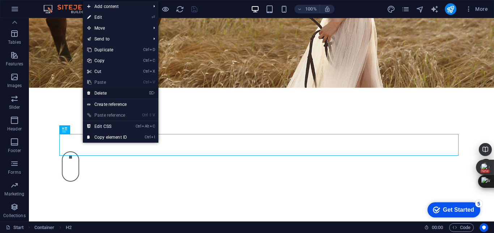
click at [99, 92] on link "⌦ Delete" at bounding box center [107, 93] width 49 height 11
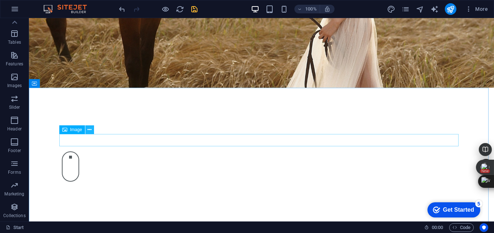
click at [89, 132] on icon at bounding box center [90, 130] width 4 height 8
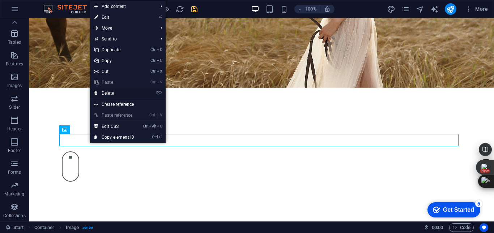
click at [127, 95] on link "⌦ Delete" at bounding box center [114, 93] width 49 height 11
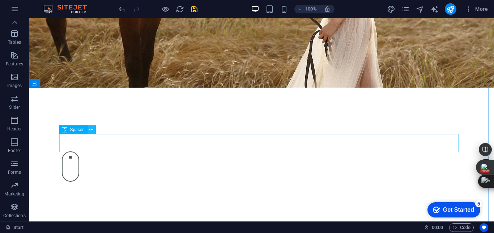
click at [89, 129] on button at bounding box center [91, 130] width 9 height 9
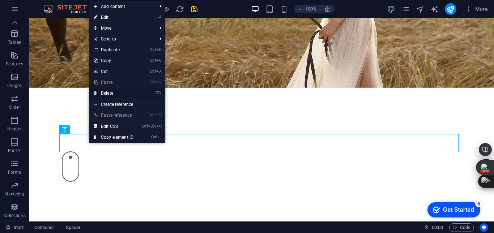
click at [107, 94] on link "⌦ Delete" at bounding box center [113, 93] width 49 height 11
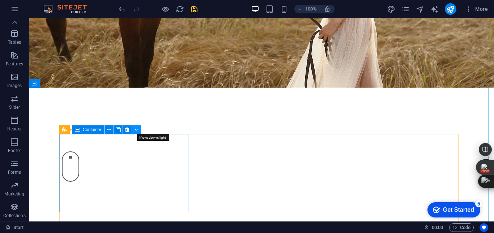
click at [136, 130] on icon at bounding box center [136, 130] width 3 height 8
click at [125, 129] on button at bounding box center [127, 130] width 9 height 9
click at [108, 130] on icon at bounding box center [109, 130] width 4 height 8
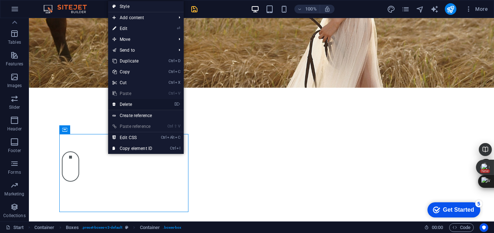
click at [127, 104] on link "⌦ Delete" at bounding box center [132, 104] width 49 height 11
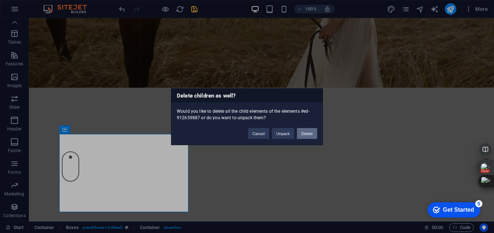
click at [301, 134] on button "Delete" at bounding box center [307, 133] width 20 height 11
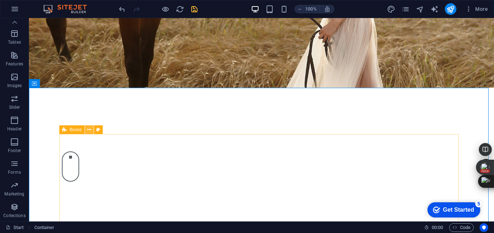
click at [88, 131] on icon at bounding box center [89, 130] width 4 height 8
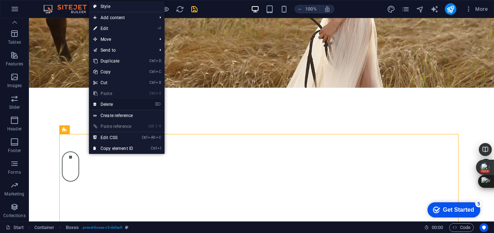
click at [108, 105] on link "⌦ Delete" at bounding box center [113, 104] width 49 height 11
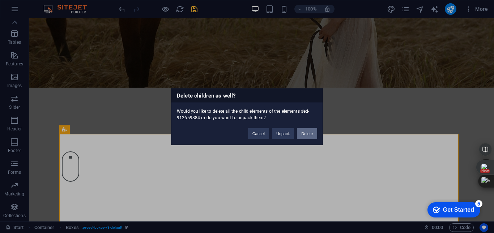
click at [302, 135] on button "Delete" at bounding box center [307, 133] width 20 height 11
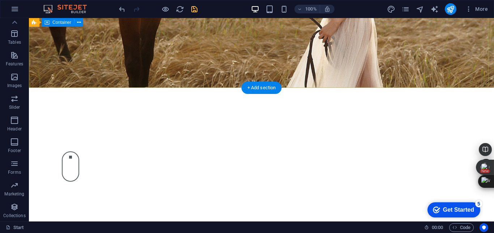
scroll to position [217, 0]
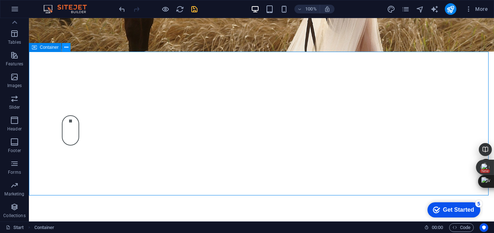
click at [65, 46] on icon at bounding box center [66, 48] width 4 height 8
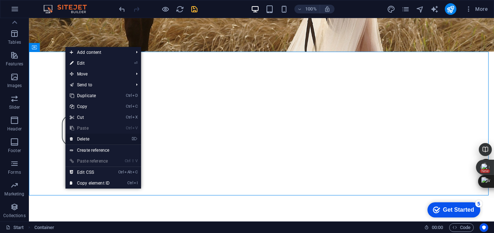
click at [84, 140] on link "⌦ Delete" at bounding box center [90, 139] width 49 height 11
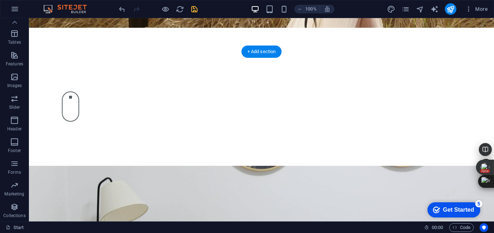
scroll to position [253, 0]
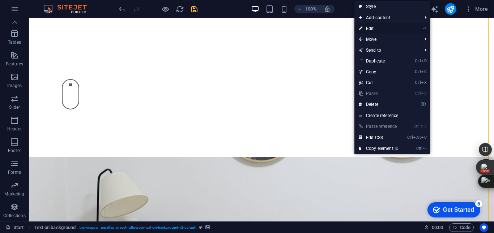
click at [376, 30] on link "⏎ Edit" at bounding box center [379, 28] width 49 height 11
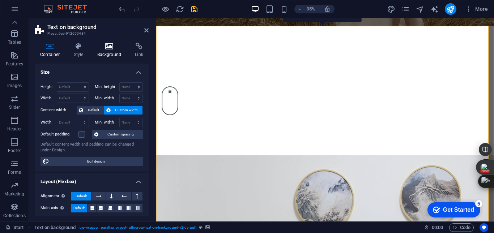
click at [116, 54] on h4 "Background" at bounding box center [111, 50] width 38 height 15
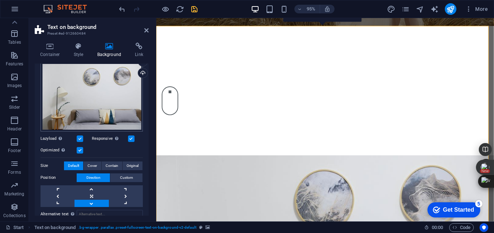
scroll to position [72, 0]
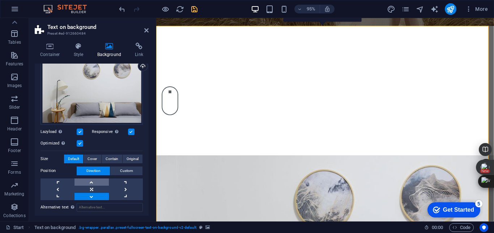
click at [88, 180] on link at bounding box center [92, 182] width 34 height 7
click at [108, 158] on span "Contain" at bounding box center [112, 159] width 13 height 9
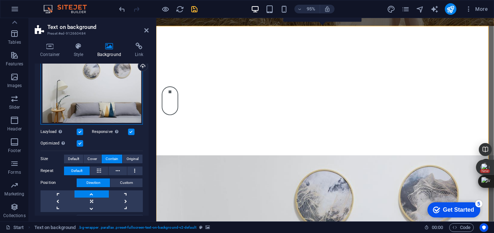
click at [126, 89] on div "Drag files here, click to choose files or select files from Files or our free s…" at bounding box center [92, 90] width 102 height 70
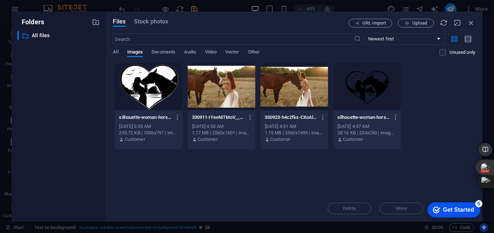
click at [217, 93] on div at bounding box center [222, 86] width 68 height 47
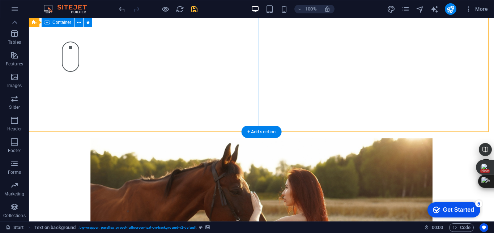
scroll to position [290, 0]
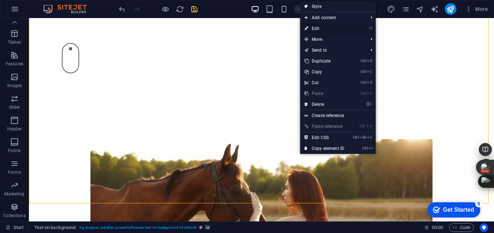
click at [321, 27] on link "⏎ Edit" at bounding box center [324, 28] width 49 height 11
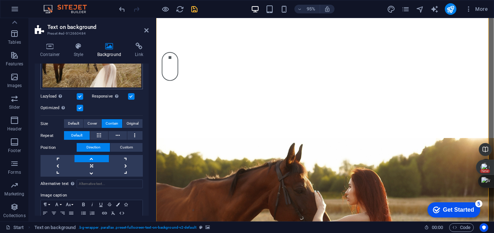
scroll to position [109, 0]
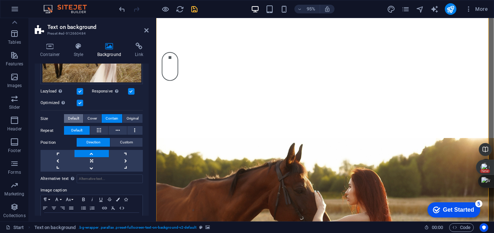
click at [72, 115] on span "Default" at bounding box center [73, 118] width 11 height 9
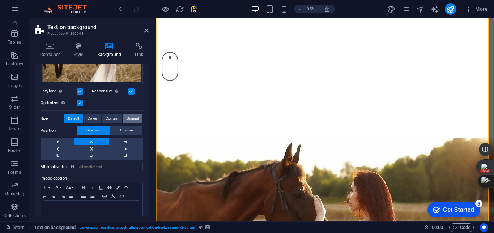
click at [131, 117] on span "Original" at bounding box center [133, 118] width 12 height 9
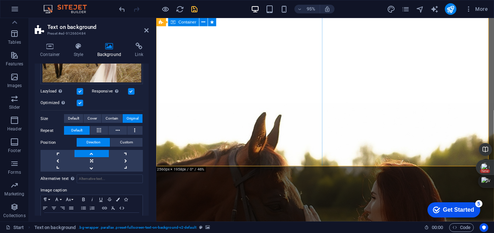
scroll to position [471, 0]
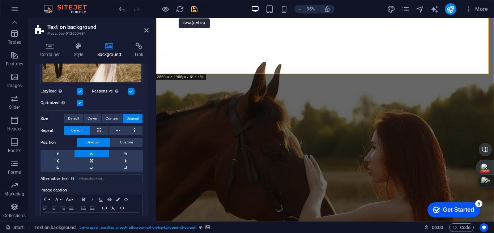
click at [195, 8] on icon "save" at bounding box center [194, 9] width 8 height 8
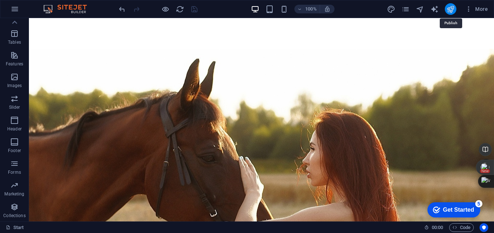
click at [449, 8] on icon "publish" at bounding box center [451, 9] width 8 height 8
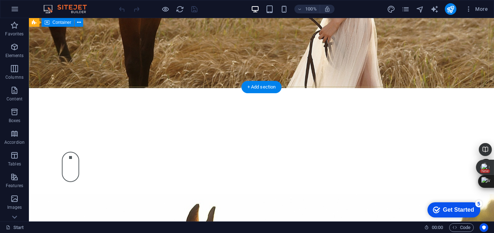
scroll to position [182, 0]
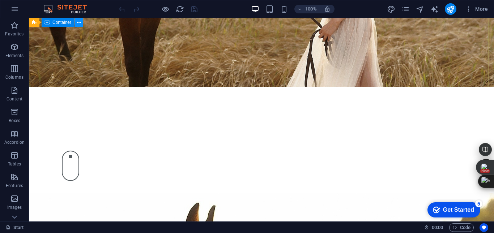
click at [81, 22] on icon at bounding box center [79, 23] width 4 height 8
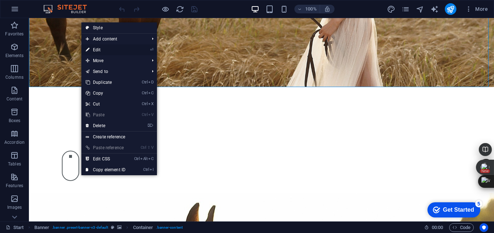
click at [100, 47] on link "⏎ Edit" at bounding box center [105, 50] width 49 height 11
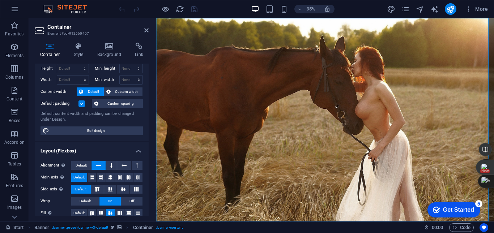
scroll to position [0, 0]
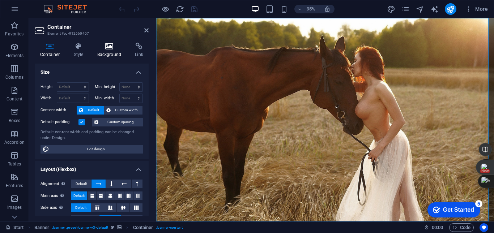
click at [110, 51] on h4 "Background" at bounding box center [111, 50] width 38 height 15
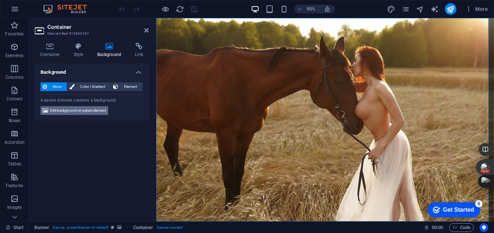
click at [97, 112] on span "Edit background on parent element" at bounding box center [78, 110] width 56 height 9
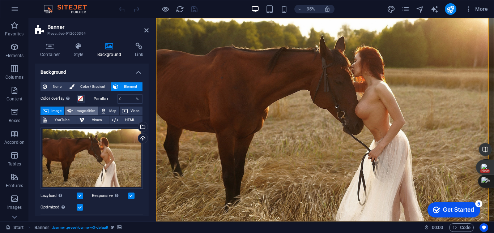
click at [86, 113] on span "Image slider" at bounding box center [85, 111] width 21 height 9
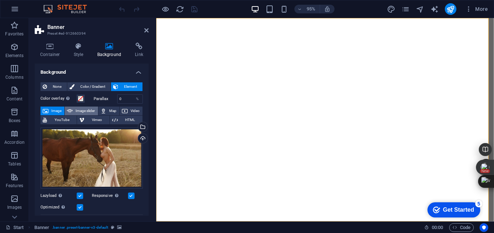
select select "ms"
select select "s"
select select "progressive"
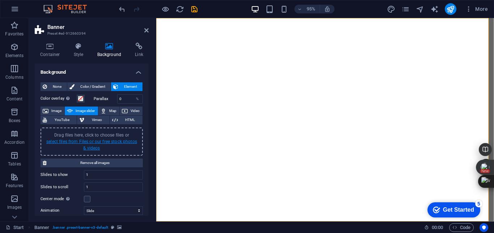
click at [113, 142] on link "select files from Files or our free stock photos & videos" at bounding box center [91, 145] width 91 height 12
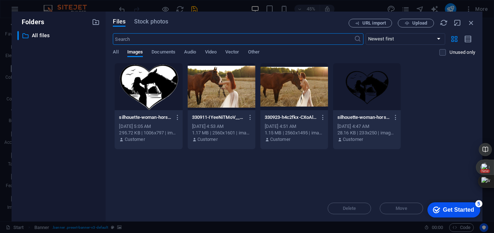
click at [227, 97] on div at bounding box center [222, 86] width 68 height 47
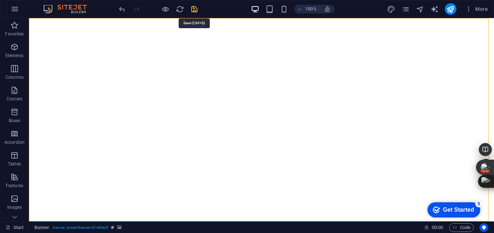
click at [195, 11] on icon "save" at bounding box center [194, 9] width 8 height 8
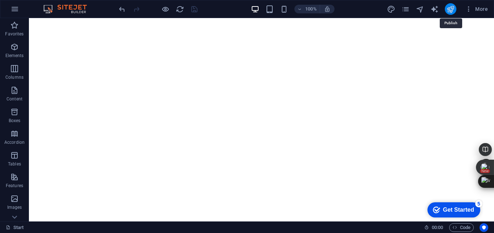
drag, startPoint x: 452, startPoint y: 8, endPoint x: 447, endPoint y: 8, distance: 4.3
click at [447, 8] on icon "publish" at bounding box center [451, 9] width 8 height 8
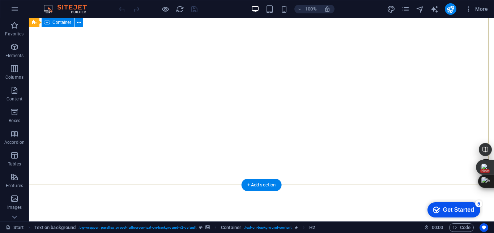
scroll to position [37, 0]
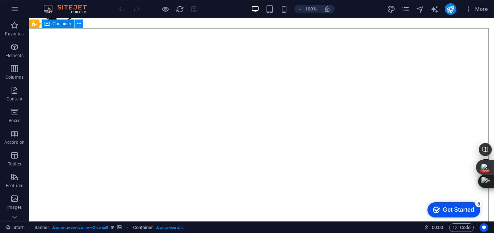
click at [77, 24] on icon at bounding box center [79, 24] width 4 height 8
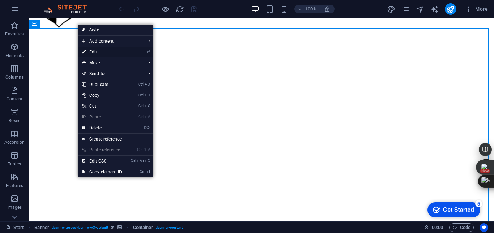
click at [90, 51] on link "⏎ Edit" at bounding box center [102, 52] width 49 height 11
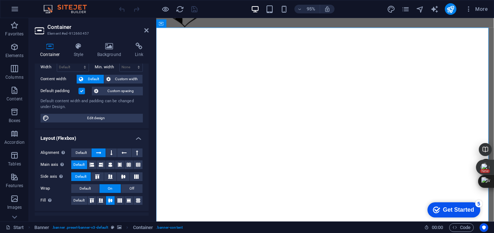
scroll to position [0, 0]
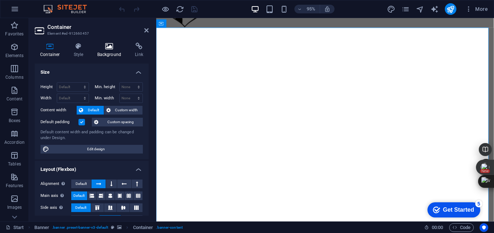
click at [106, 50] on icon at bounding box center [109, 46] width 35 height 7
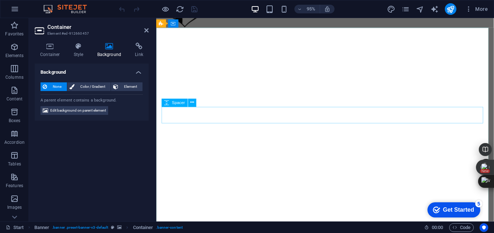
click at [104, 49] on icon at bounding box center [109, 46] width 35 height 7
click at [144, 29] on icon at bounding box center [146, 31] width 4 height 6
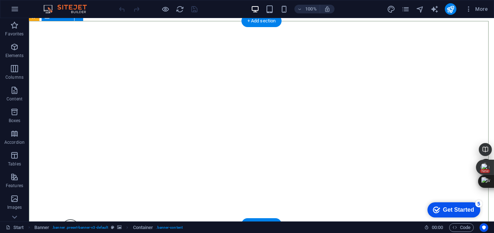
scroll to position [146, 0]
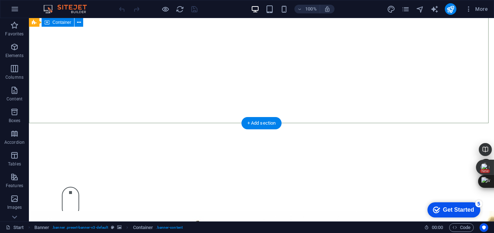
click at [55, 123] on div at bounding box center [262, 193] width 466 height 140
click at [78, 23] on icon at bounding box center [79, 23] width 4 height 8
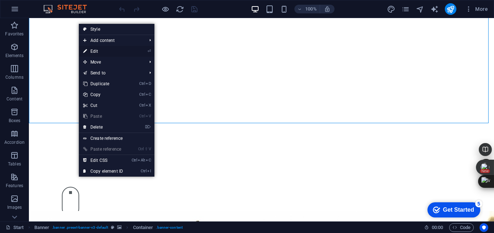
click at [104, 50] on link "⏎ Edit" at bounding box center [103, 51] width 49 height 11
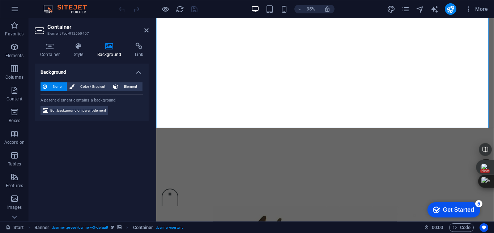
click at [104, 50] on h4 "Background" at bounding box center [111, 50] width 38 height 15
click at [145, 29] on icon at bounding box center [146, 31] width 4 height 6
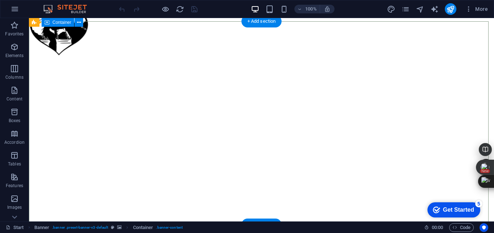
scroll to position [0, 0]
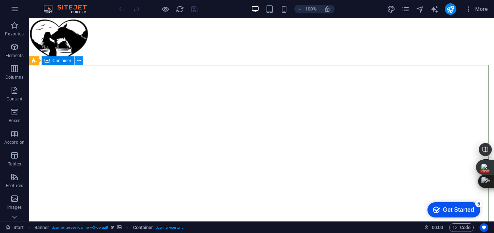
click at [76, 61] on button at bounding box center [79, 60] width 9 height 9
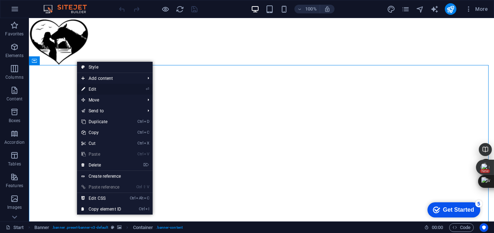
click at [103, 87] on link "⏎ Edit" at bounding box center [101, 89] width 49 height 11
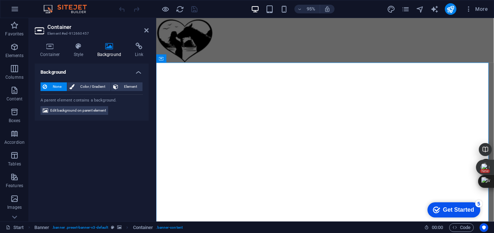
click at [105, 50] on h4 "Background" at bounding box center [111, 50] width 38 height 15
click at [205, 60] on icon at bounding box center [204, 58] width 4 height 7
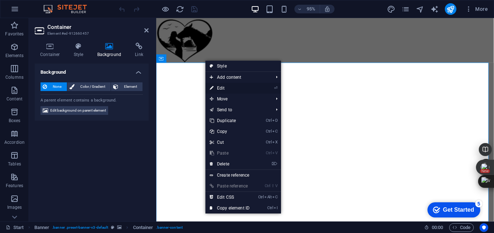
click at [216, 87] on link "⏎ Edit" at bounding box center [230, 88] width 49 height 11
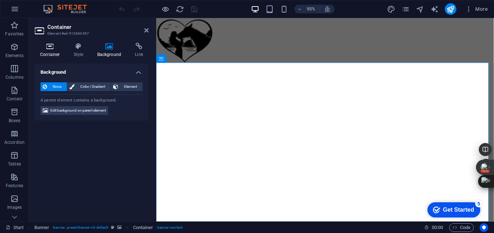
click at [47, 52] on h4 "Container" at bounding box center [52, 50] width 34 height 15
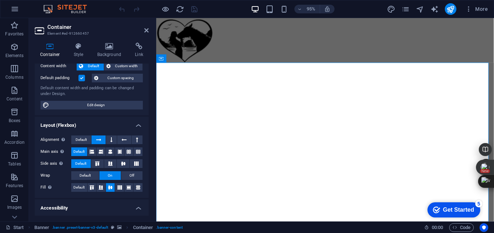
scroll to position [36, 0]
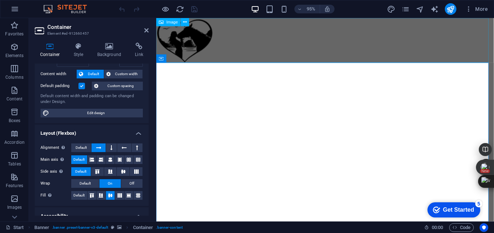
click at [307, 53] on figure at bounding box center [334, 41] width 356 height 47
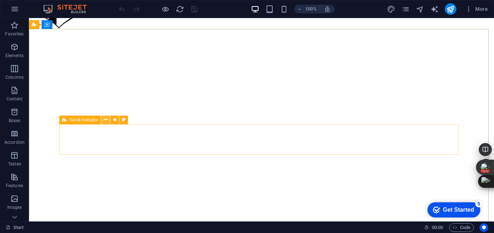
click at [104, 119] on icon at bounding box center [106, 120] width 4 height 8
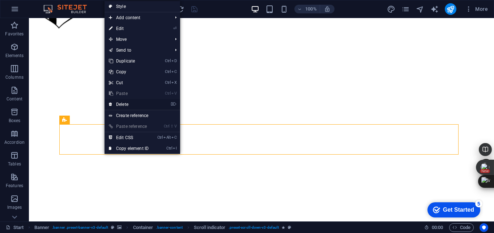
click at [125, 104] on link "⌦ Delete" at bounding box center [129, 104] width 49 height 11
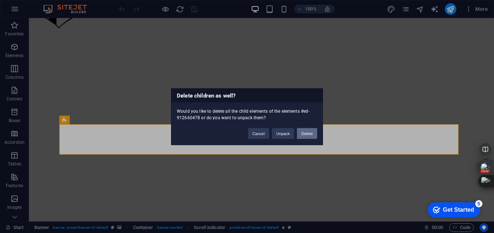
click at [303, 134] on button "Delete" at bounding box center [307, 133] width 20 height 11
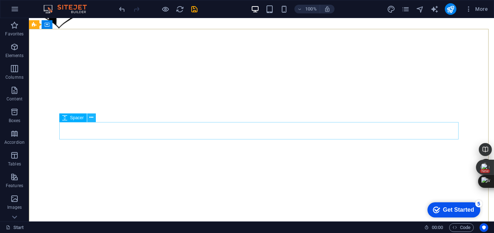
click at [91, 119] on icon at bounding box center [91, 118] width 4 height 8
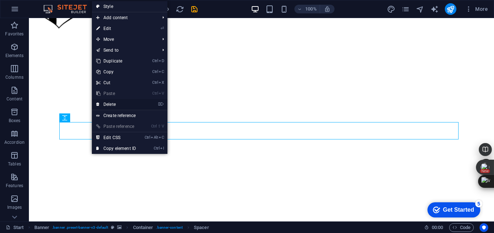
click at [108, 105] on link "⌦ Delete" at bounding box center [116, 104] width 49 height 11
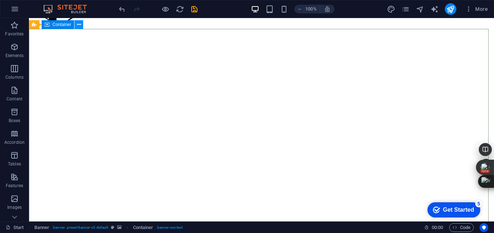
click at [77, 28] on icon at bounding box center [79, 25] width 4 height 8
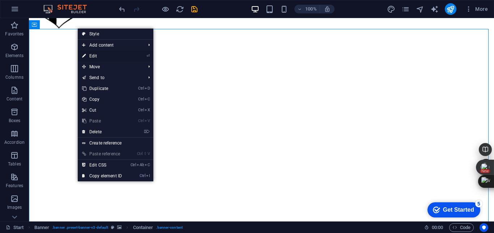
click at [88, 56] on link "⏎ Edit" at bounding box center [102, 56] width 49 height 11
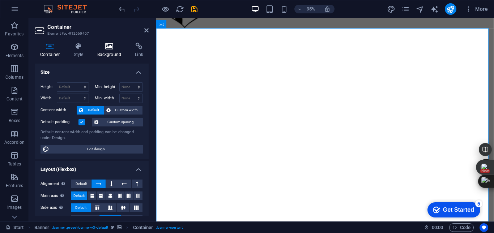
click at [107, 52] on h4 "Background" at bounding box center [111, 50] width 38 height 15
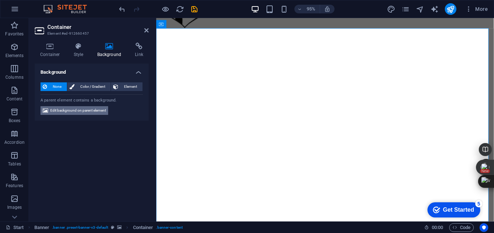
click at [85, 112] on span "Edit background on parent element" at bounding box center [78, 110] width 56 height 9
select select "ms"
select select "s"
select select "progressive"
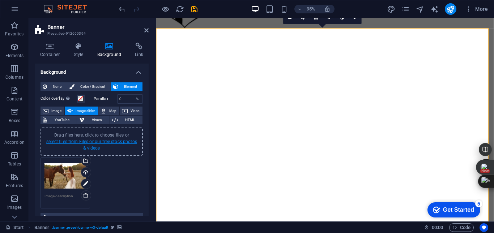
click at [87, 148] on link "select files from Files or our free stock photos & videos" at bounding box center [91, 145] width 91 height 12
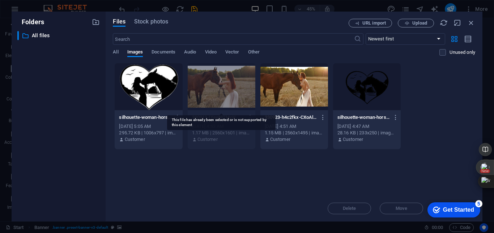
click at [223, 84] on div at bounding box center [222, 86] width 68 height 47
click at [295, 85] on div at bounding box center [295, 86] width 68 height 47
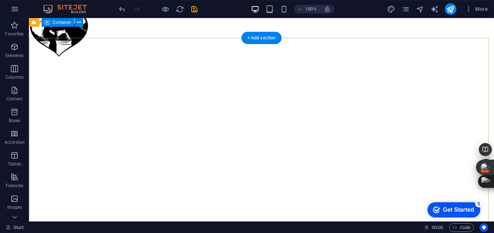
scroll to position [0, 0]
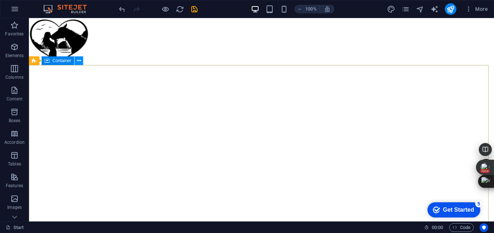
click at [76, 61] on button at bounding box center [79, 60] width 9 height 9
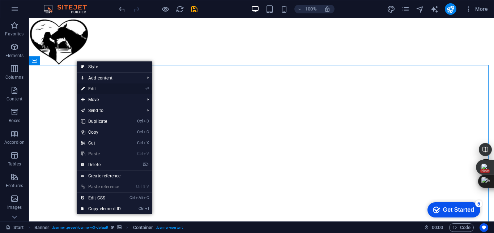
click at [97, 87] on link "⏎ Edit" at bounding box center [101, 89] width 49 height 11
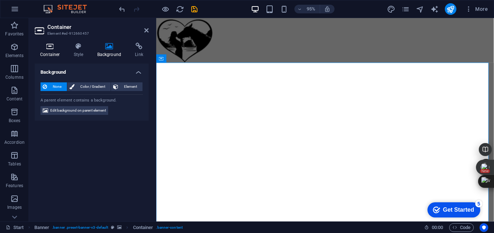
click at [55, 48] on icon at bounding box center [50, 46] width 31 height 7
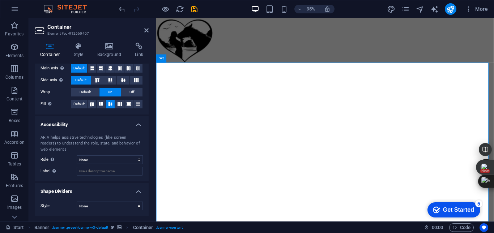
scroll to position [128, 0]
click at [104, 51] on h4 "Background" at bounding box center [111, 50] width 38 height 15
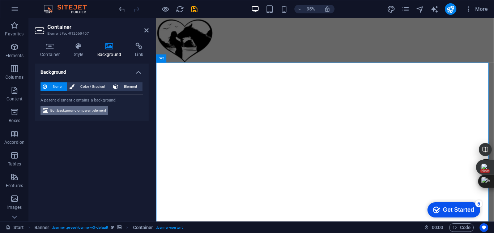
click at [83, 110] on span "Edit background on parent element" at bounding box center [78, 110] width 56 height 9
select select "ms"
select select "s"
select select "progressive"
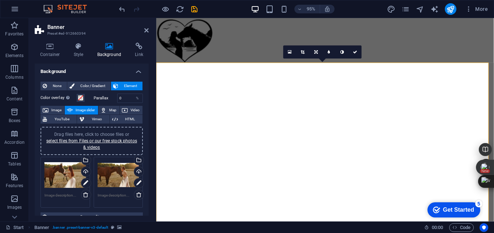
scroll to position [0, 0]
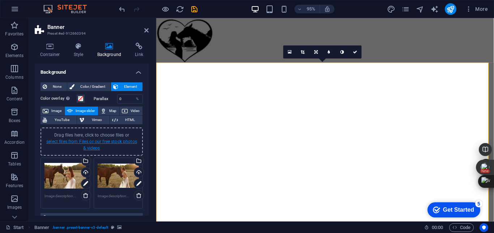
click at [75, 142] on link "select files from Files or our free stock photos & videos" at bounding box center [91, 145] width 91 height 12
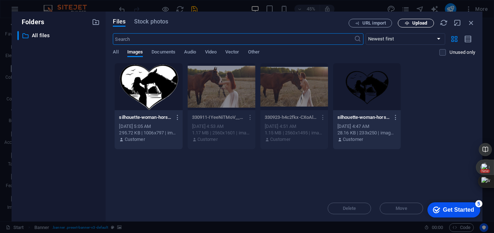
click at [410, 25] on span "Upload" at bounding box center [416, 23] width 30 height 5
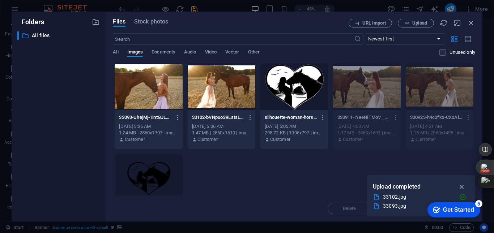
click at [167, 92] on div at bounding box center [149, 86] width 68 height 47
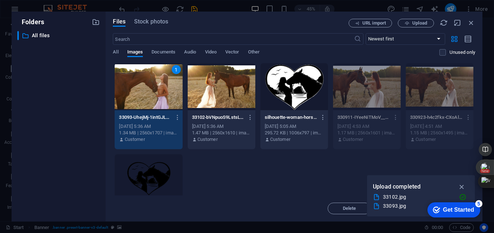
click at [212, 97] on div at bounding box center [222, 86] width 68 height 47
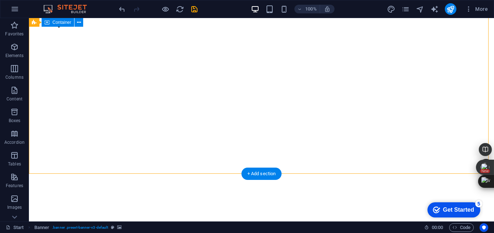
scroll to position [36, 0]
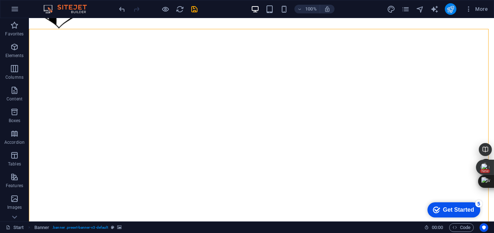
click at [452, 14] on button "publish" at bounding box center [451, 9] width 12 height 12
